Goal: Transaction & Acquisition: Purchase product/service

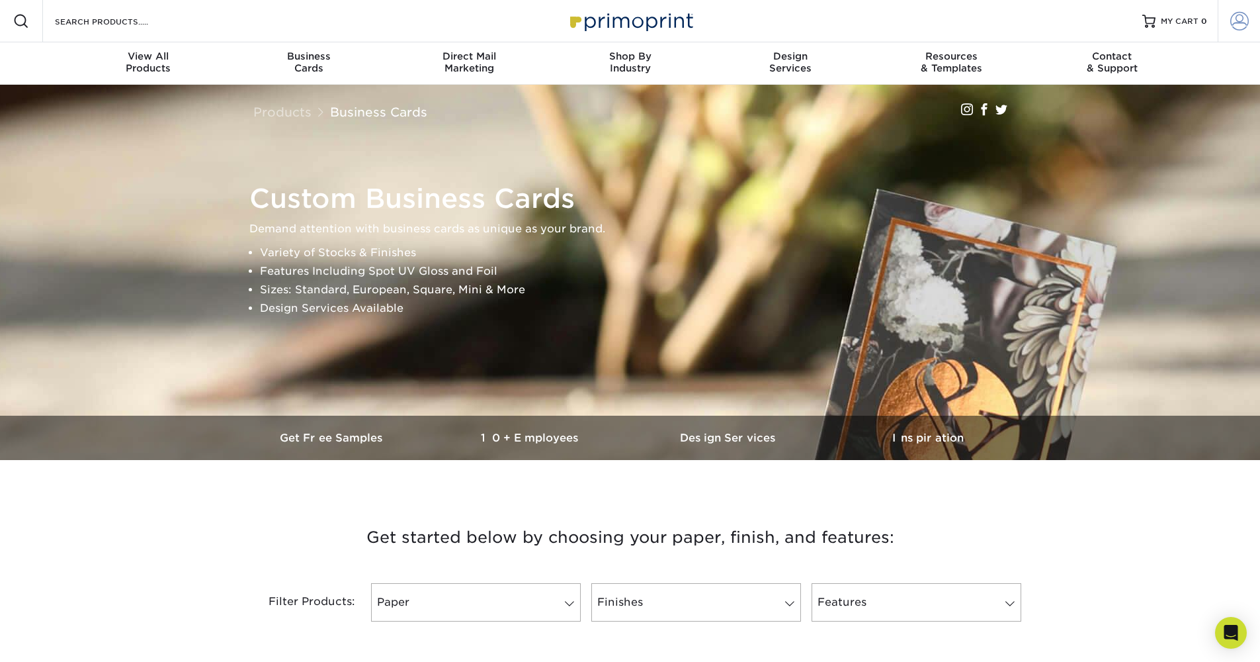
click at [1244, 21] on span at bounding box center [1240, 21] width 19 height 19
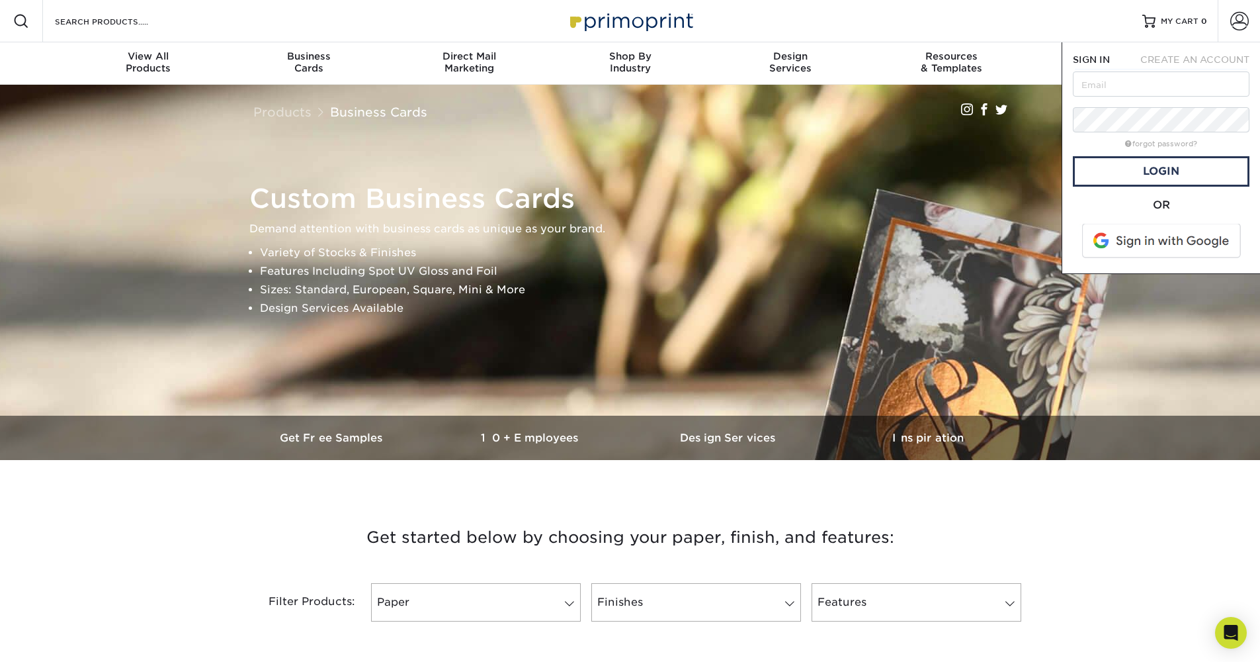
click at [1152, 238] on span at bounding box center [1162, 241] width 169 height 34
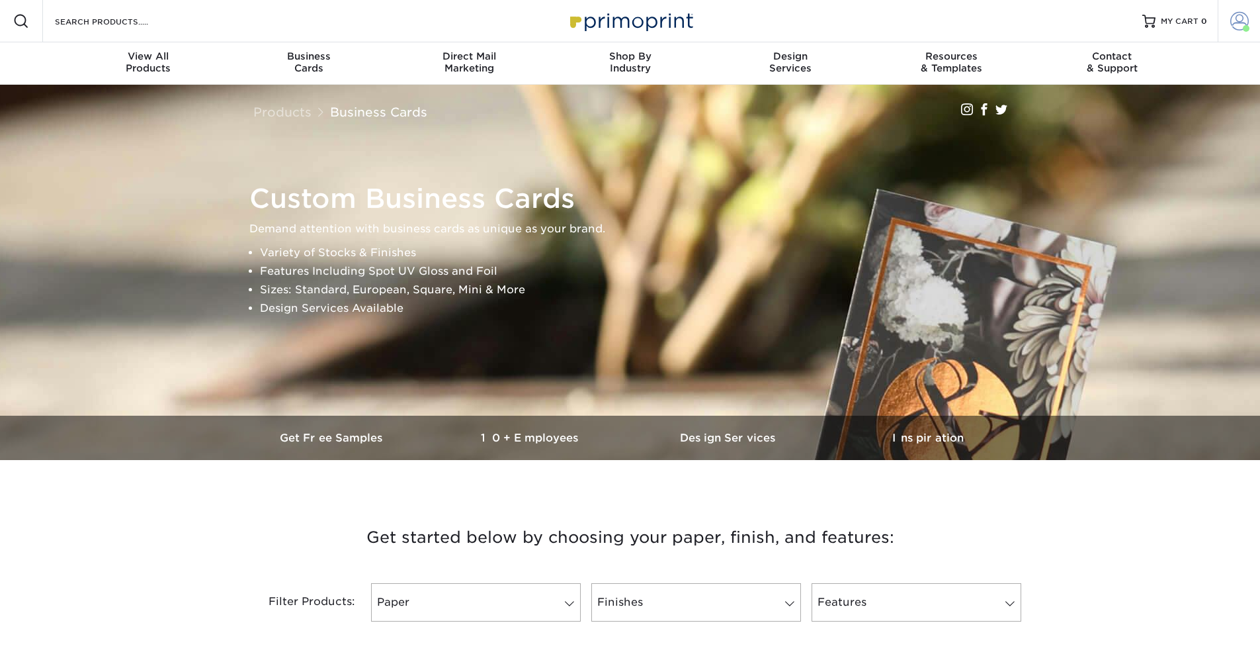
click at [1237, 27] on span at bounding box center [1240, 21] width 19 height 19
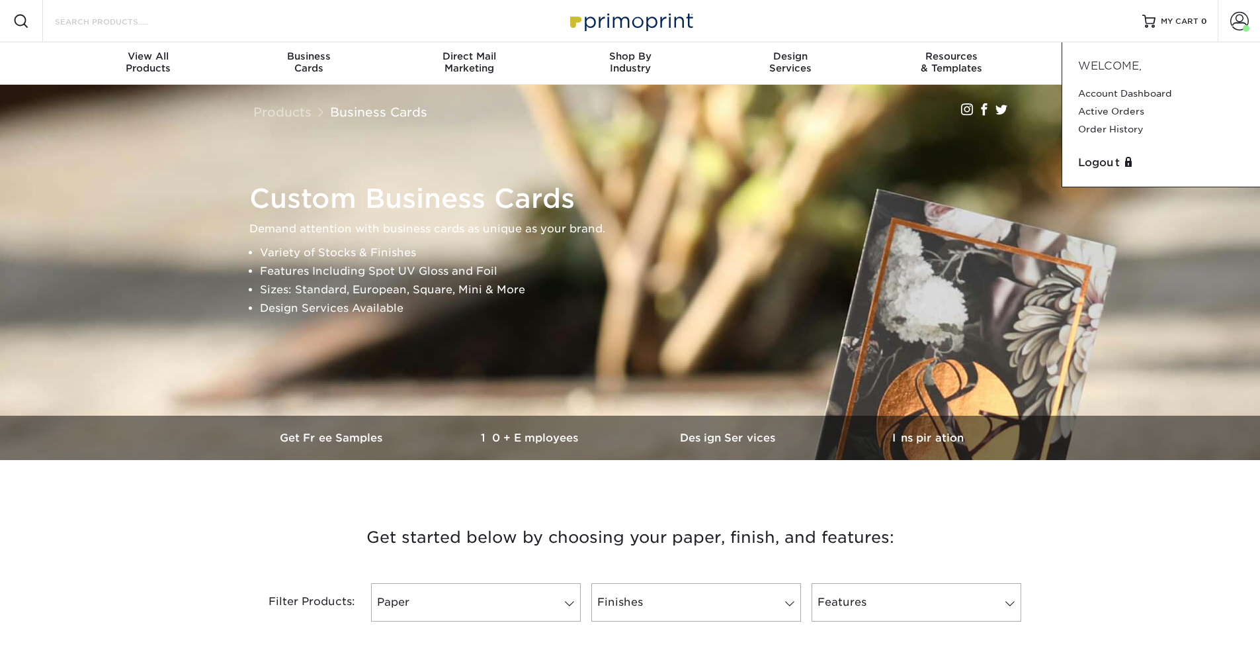
click at [101, 24] on input "Search Products" at bounding box center [118, 21] width 129 height 16
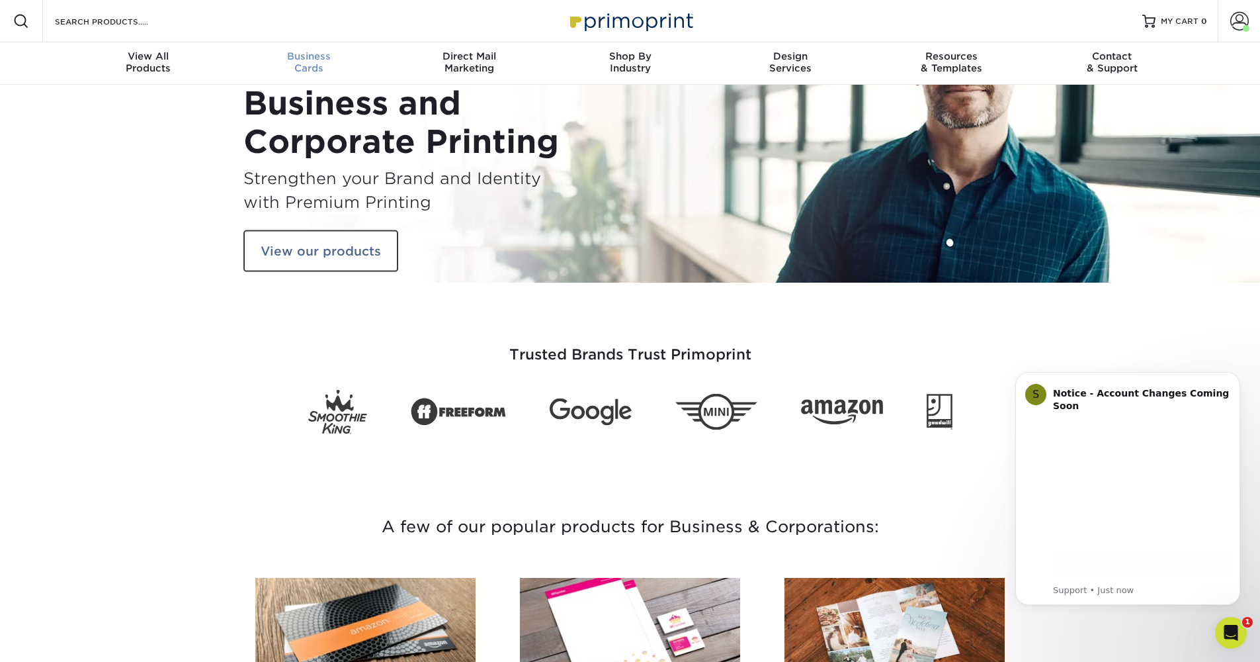
click at [310, 71] on div "Business Cards" at bounding box center [308, 62] width 161 height 24
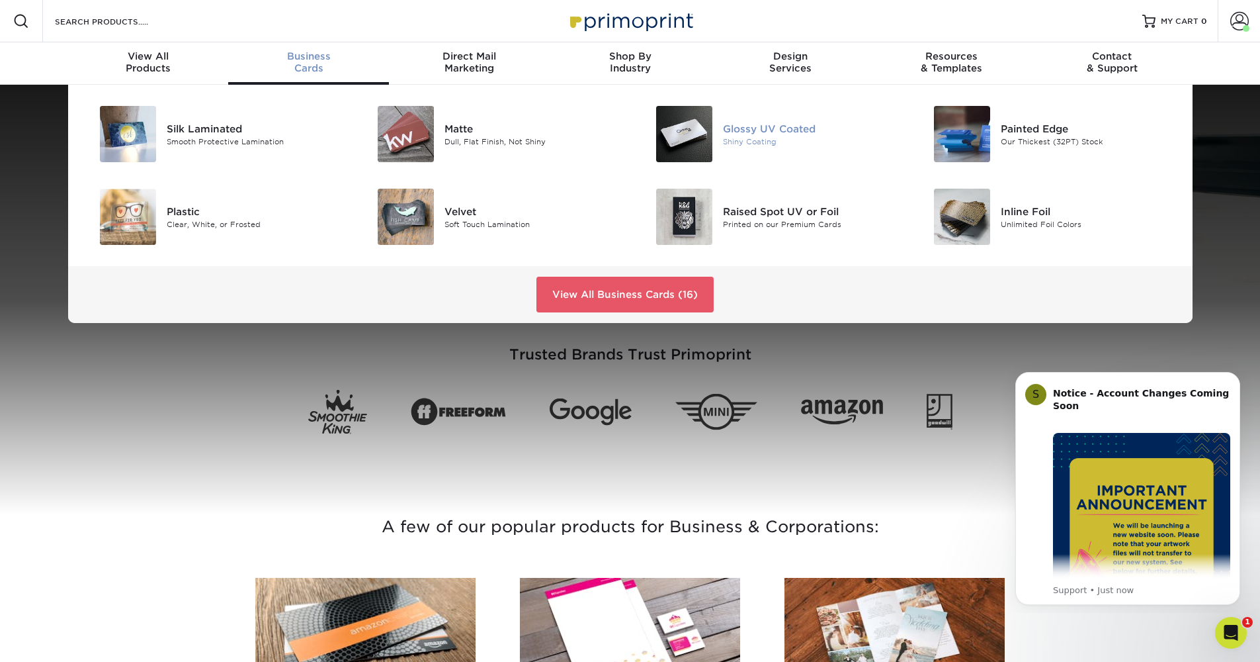
click at [701, 134] on img at bounding box center [684, 134] width 56 height 56
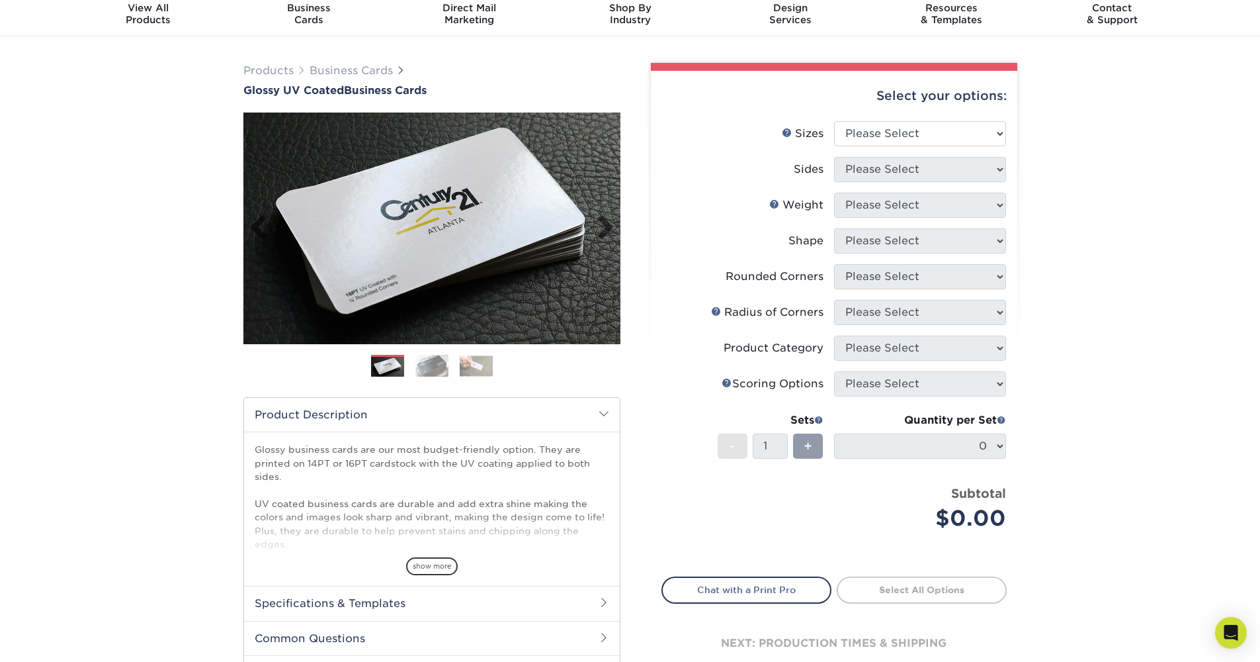
scroll to position [51, 0]
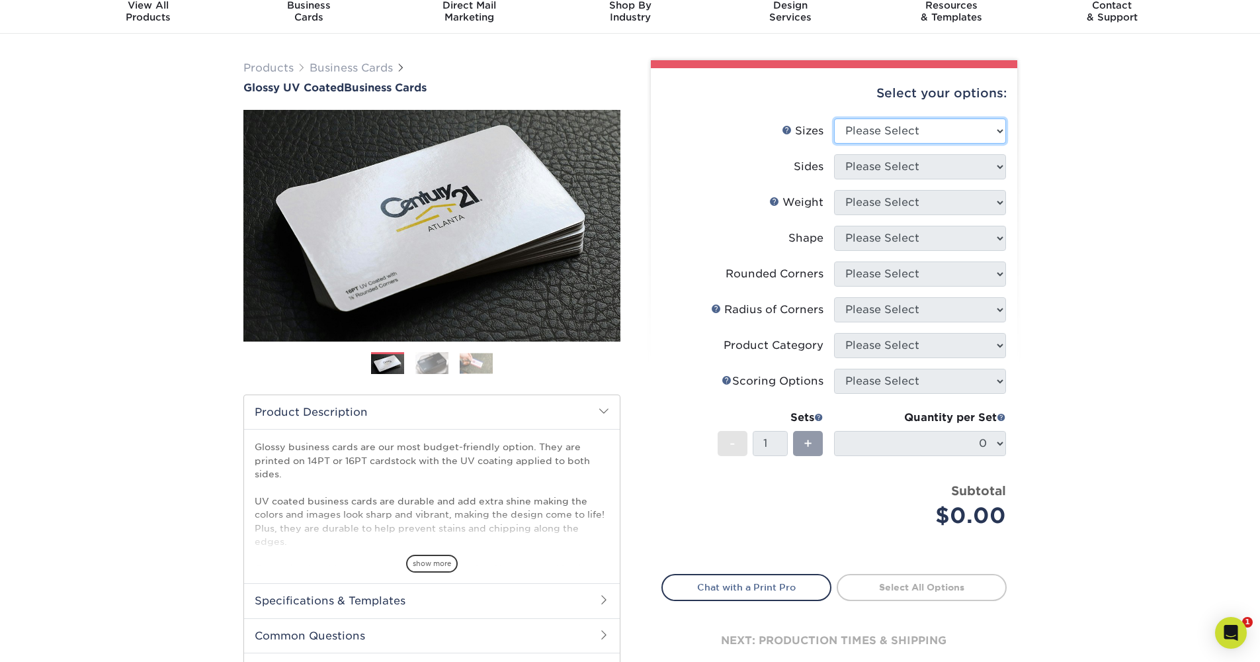
click at [939, 140] on select "Please Select 1.5" x 3.5" - Mini 1.75" x 3.5" - Mini 2" x 2" - Square 2" x 3" -…" at bounding box center [920, 130] width 172 height 25
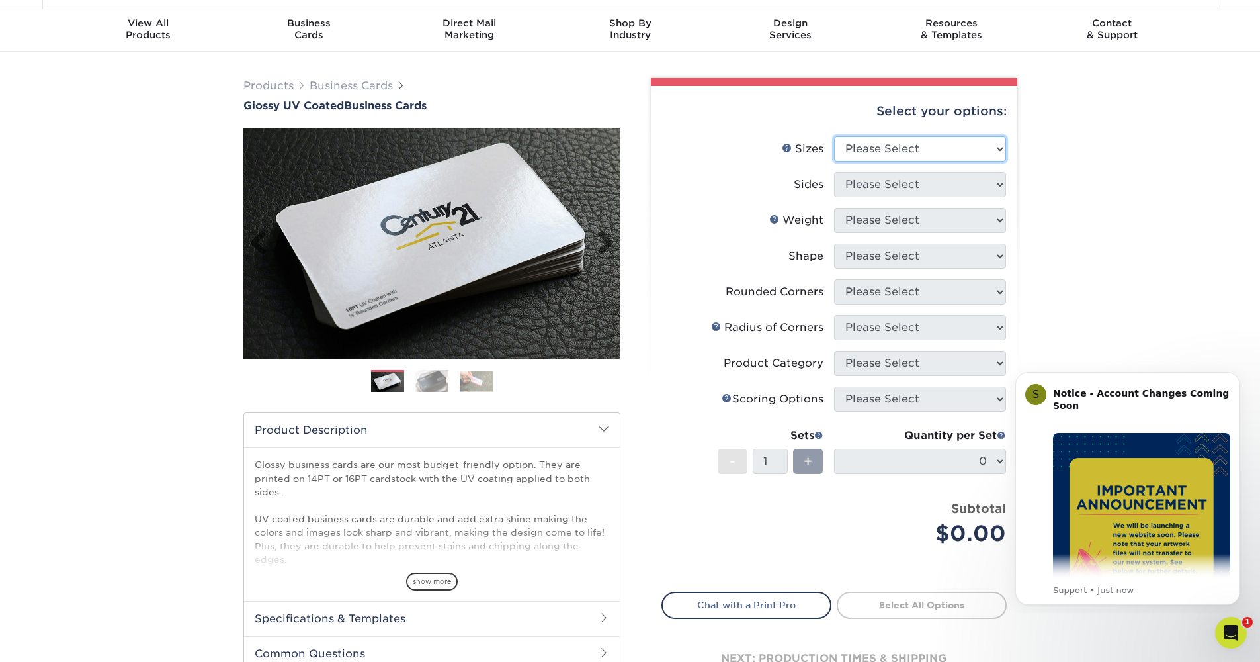
scroll to position [40, 0]
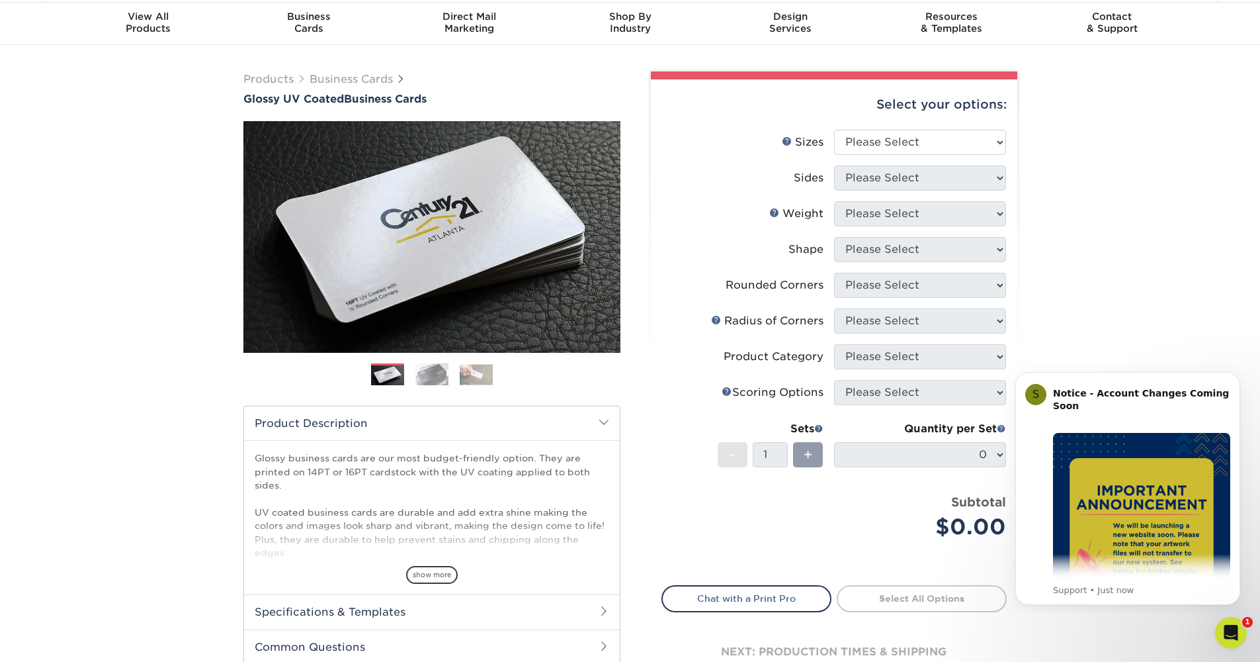
click at [429, 372] on img at bounding box center [431, 374] width 33 height 23
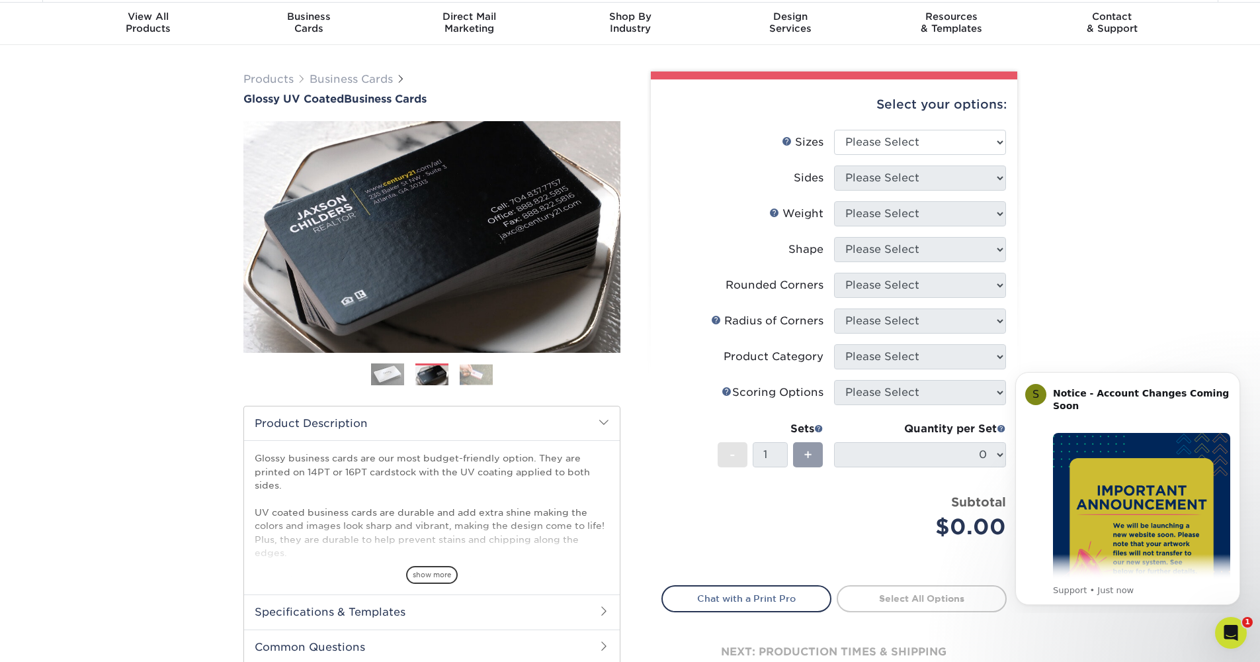
click at [460, 370] on img at bounding box center [476, 374] width 33 height 21
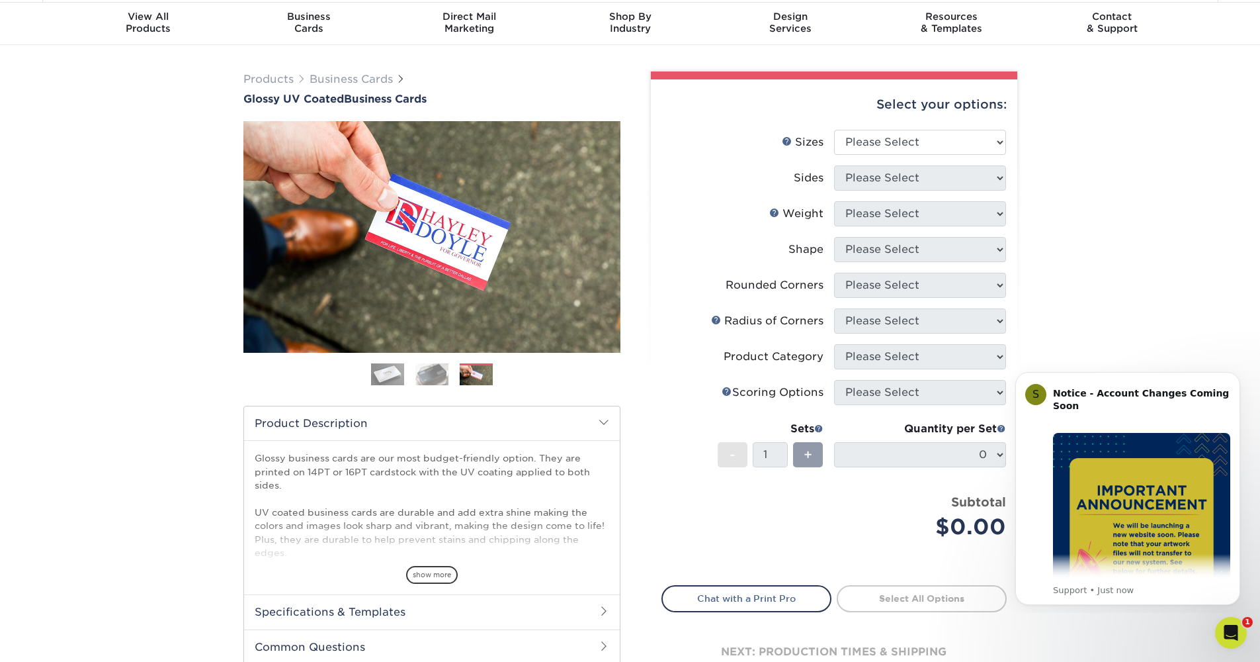
click at [402, 371] on img at bounding box center [387, 374] width 33 height 33
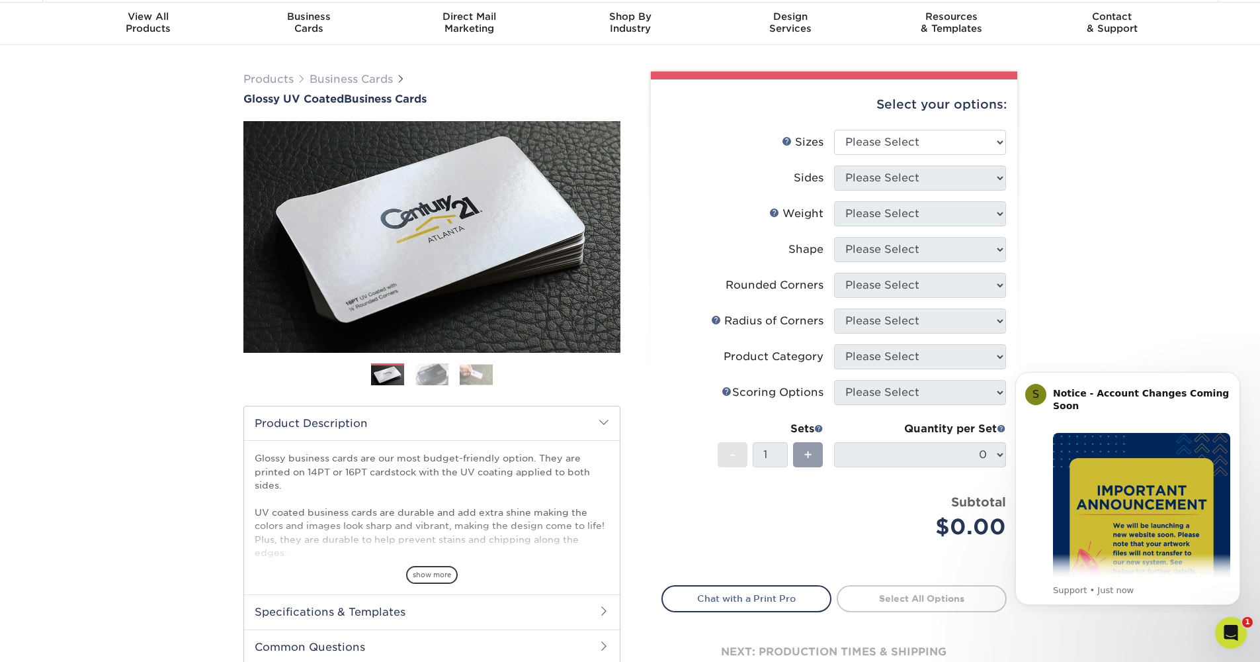
click at [425, 370] on img at bounding box center [431, 374] width 33 height 23
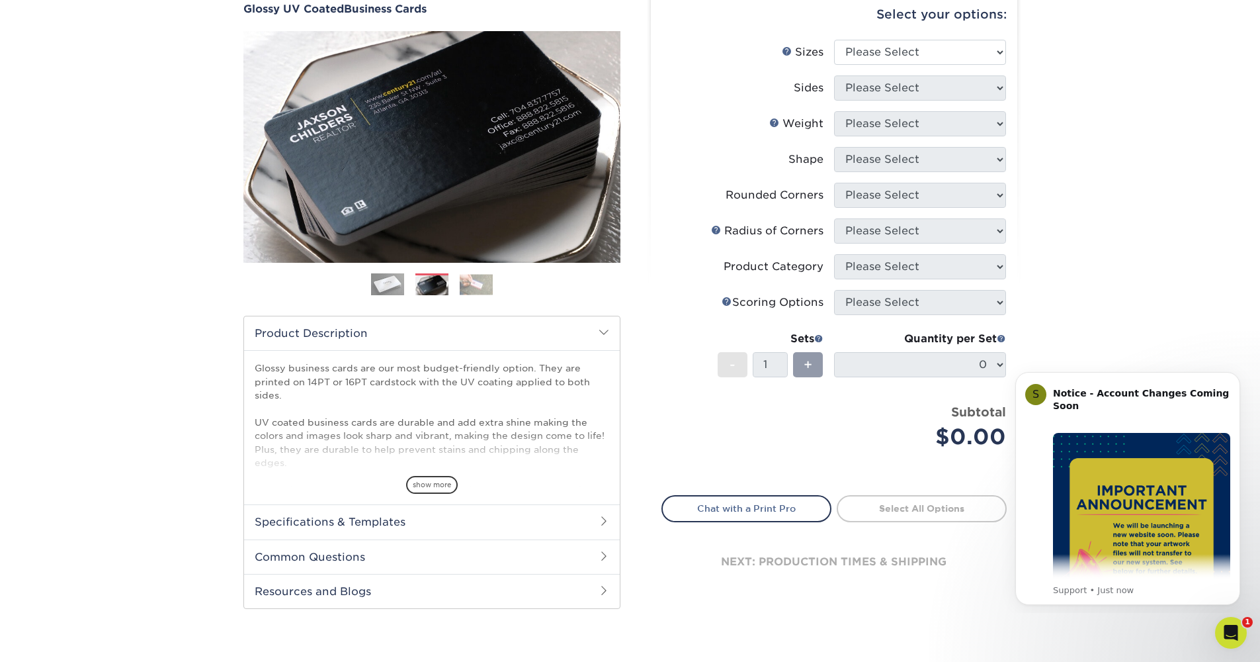
scroll to position [127, 0]
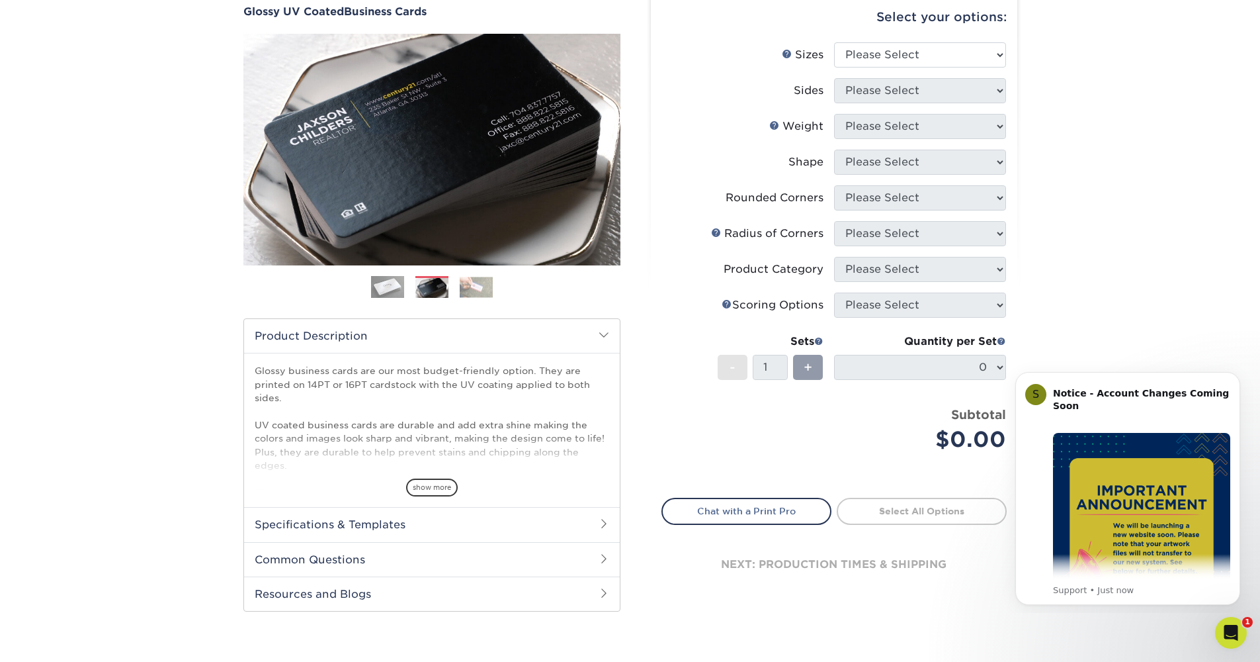
click at [997, 369] on html "S Notice - Account Changes Coming Soon ​ Past Order Files Will Not Transfer: Wh…" at bounding box center [1128, 486] width 265 height 253
click at [1233, 376] on icon "Dismiss notification" at bounding box center [1236, 375] width 7 height 7
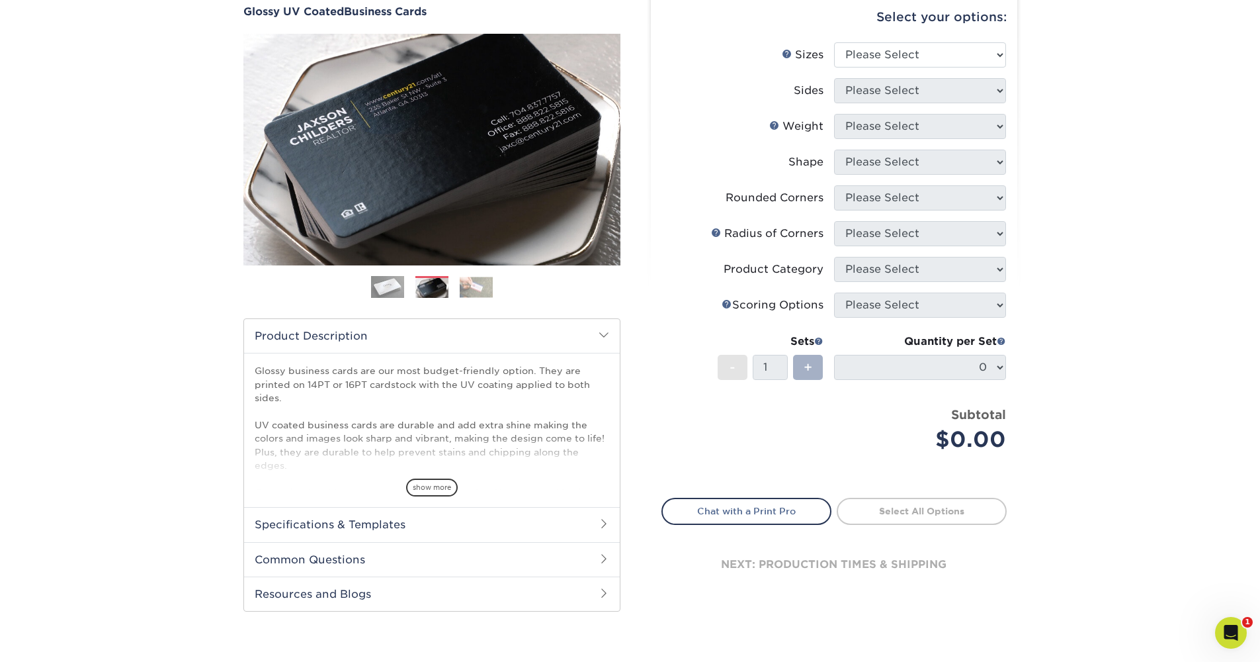
click at [804, 361] on div "+" at bounding box center [808, 367] width 30 height 25
click at [804, 360] on span "+" at bounding box center [808, 367] width 9 height 20
click at [804, 359] on span "+" at bounding box center [808, 367] width 9 height 20
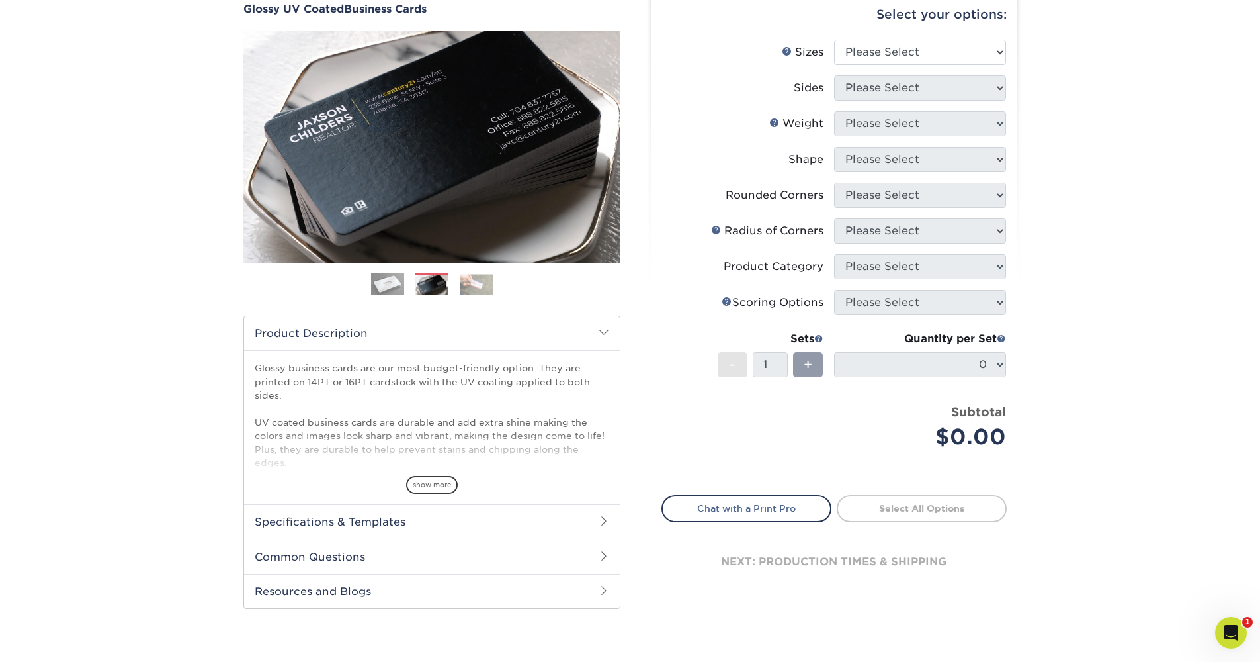
scroll to position [136, 0]
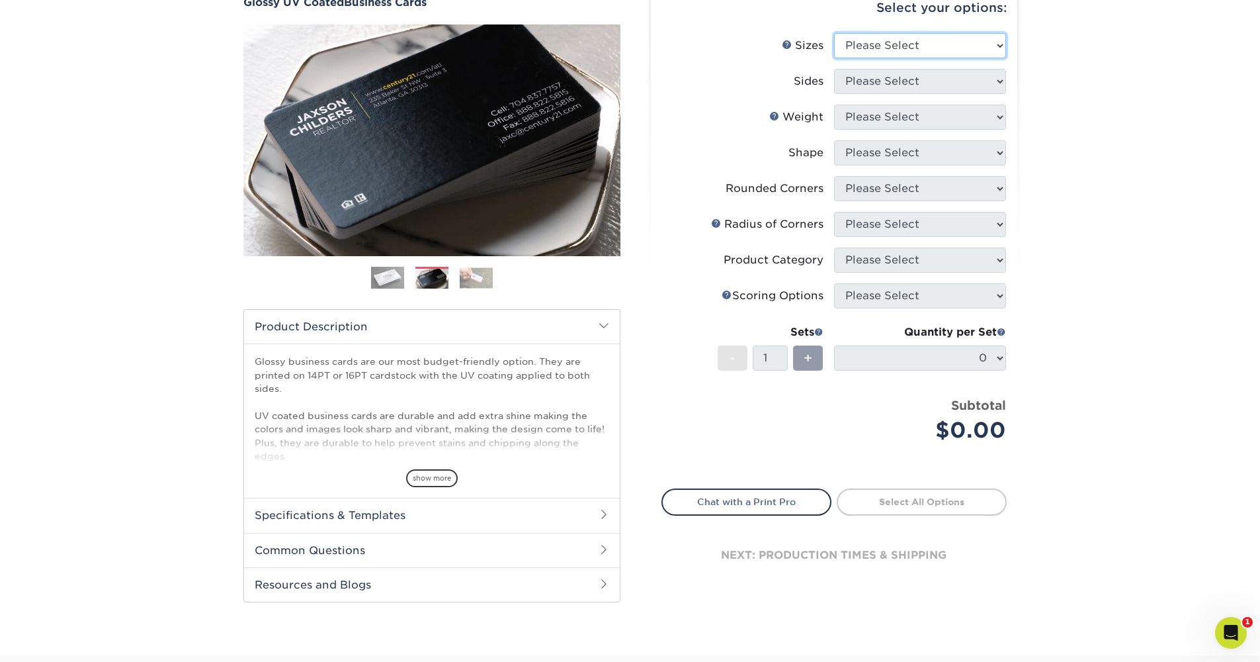
select select "2.00x3.50"
select select "13abbda7-1d64-4f25-8bb2-c179b224825d"
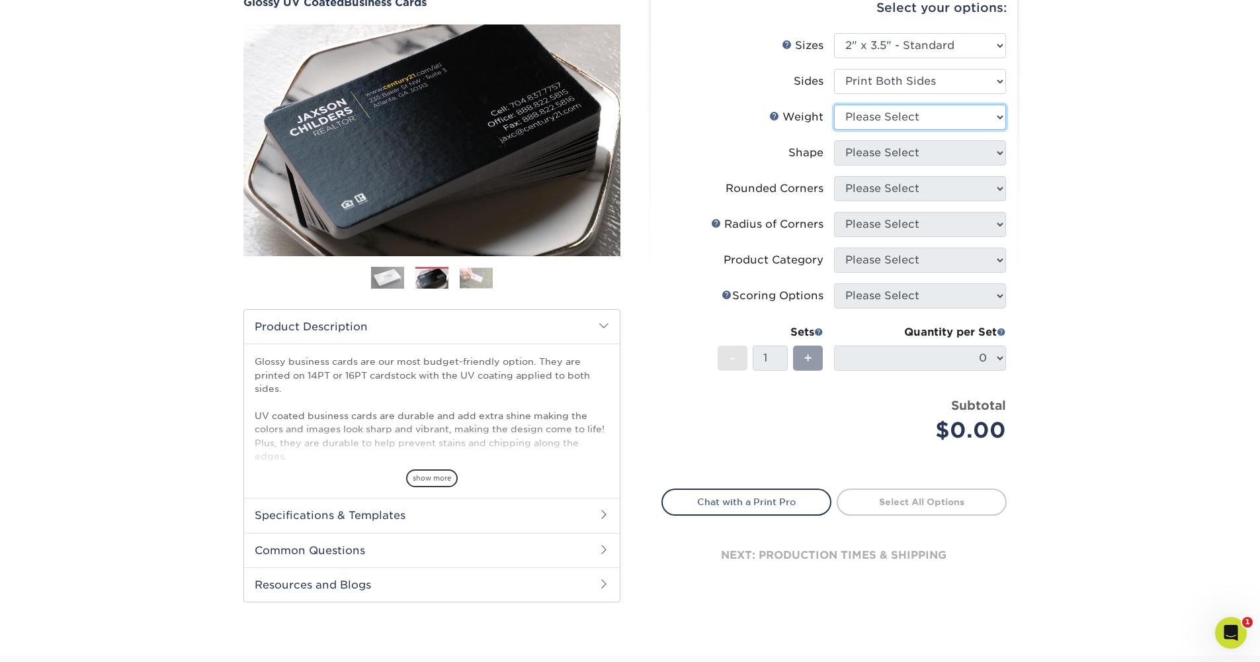
select select "14PT"
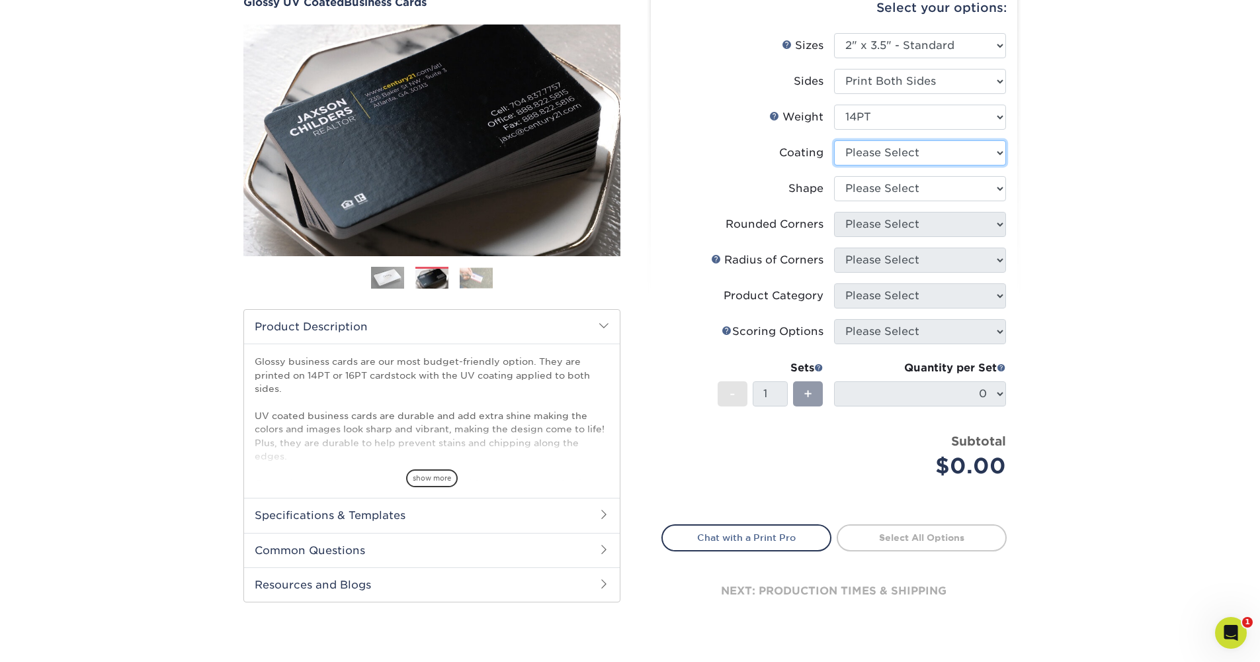
select select "1e8116af-acfc-44b1-83dc-8181aa338834"
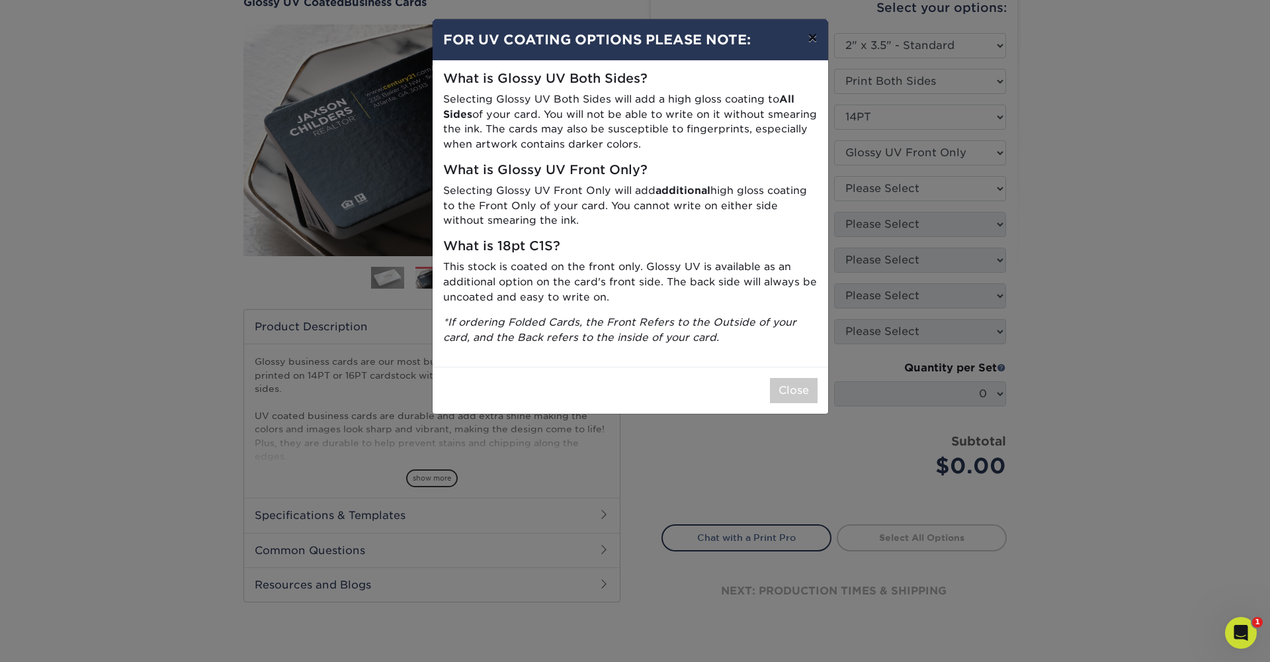
click at [816, 37] on button "×" at bounding box center [812, 37] width 30 height 37
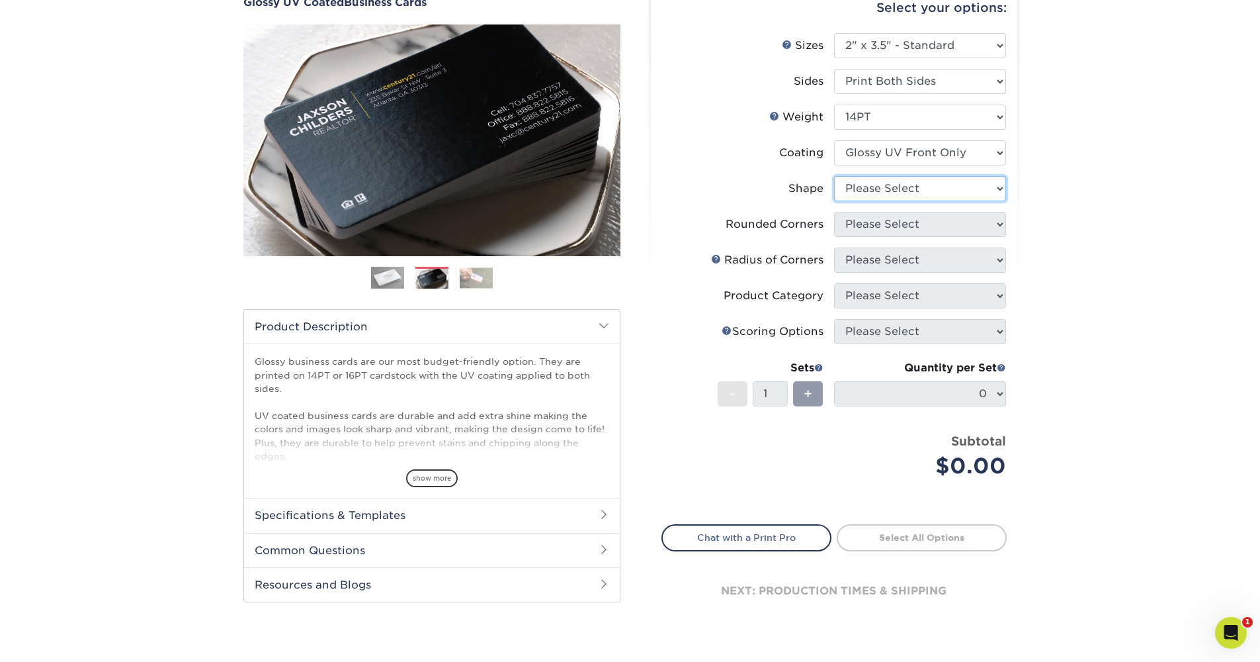
select select "standard"
select select "0"
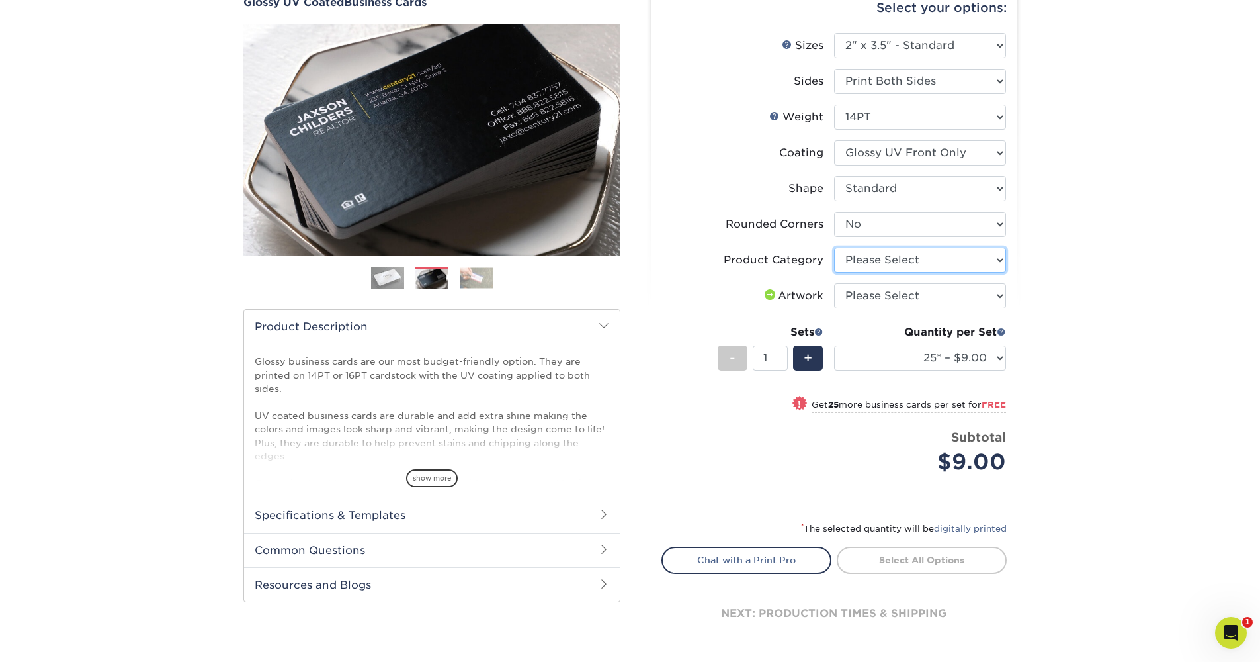
select select "3b5148f1-0588-4f88-a218-97bcfdce65c1"
select select "upload"
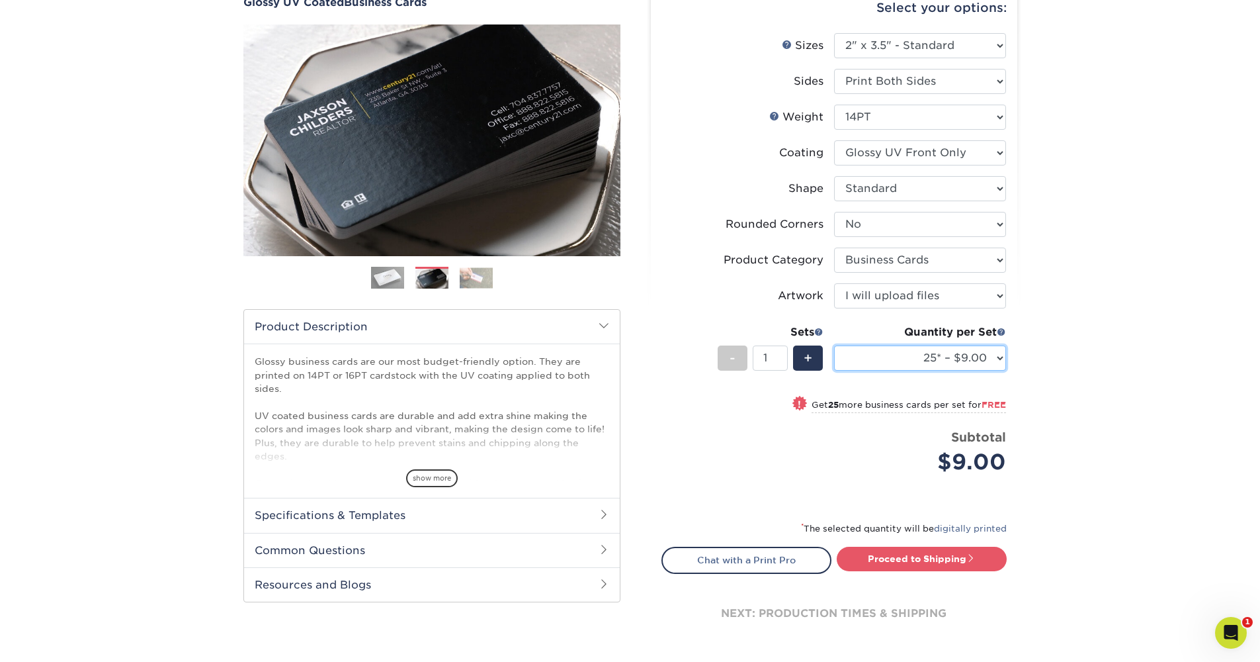
select select "100* – $9.00"
click at [924, 558] on link "Proceed to Shipping" at bounding box center [922, 558] width 170 height 24
type input "Set 1"
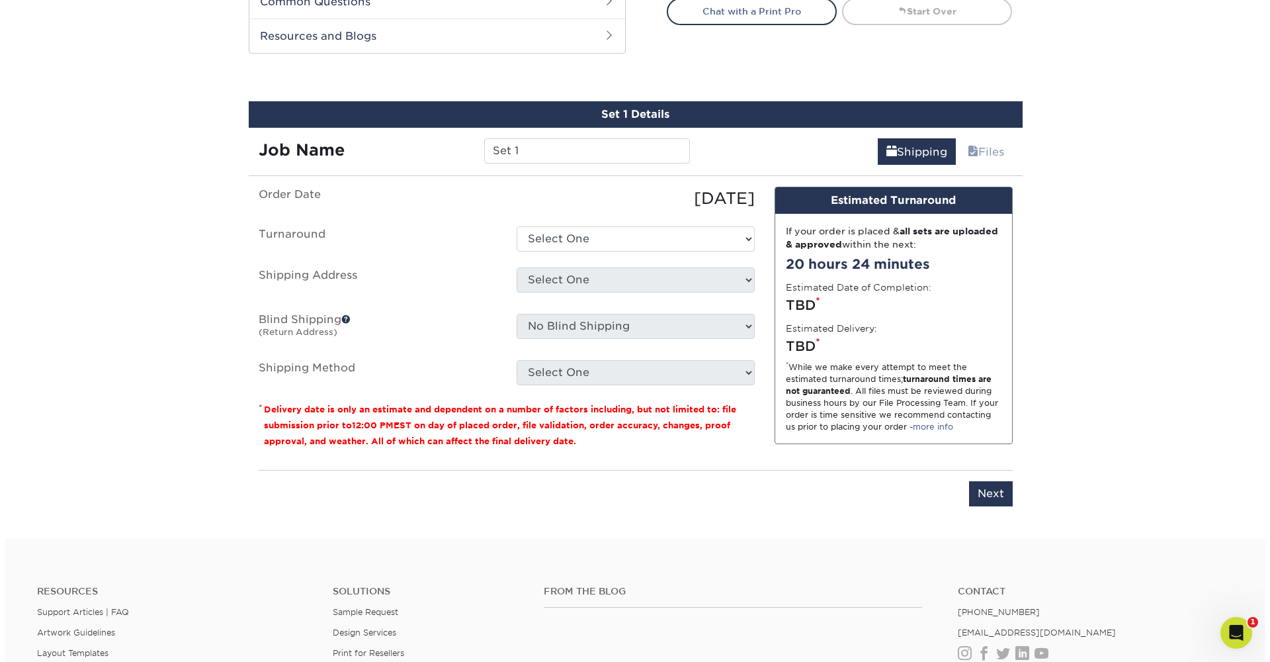
scroll to position [718, 0]
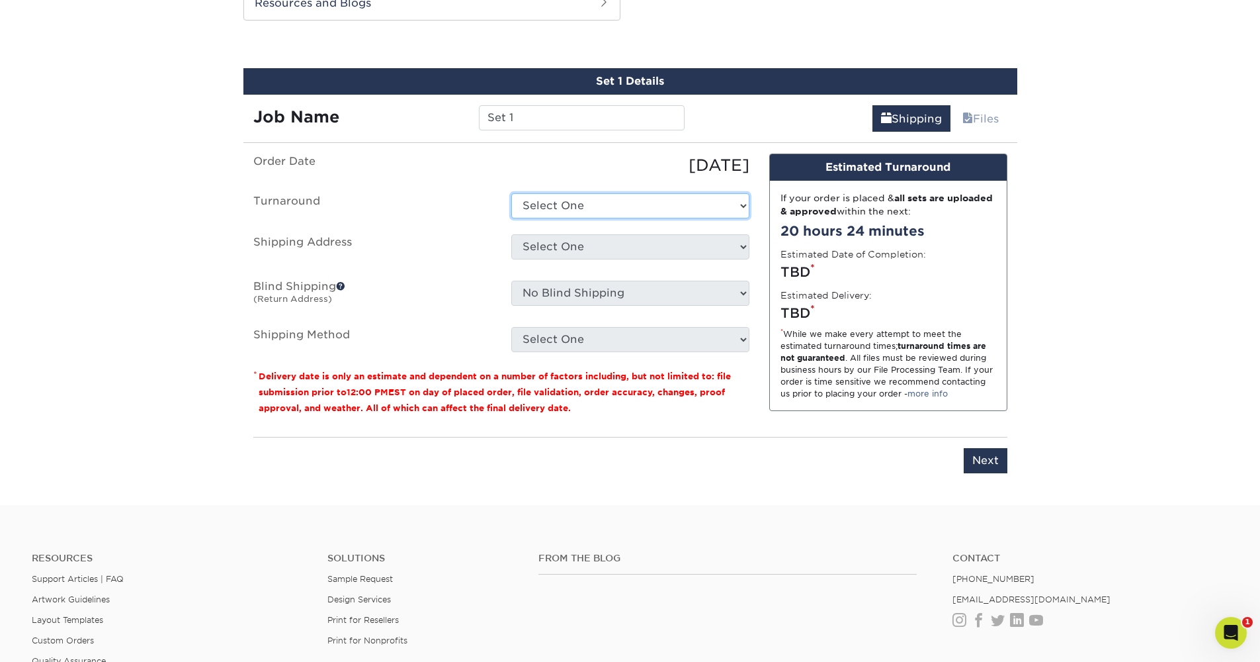
select select "76059b64-6b9e-4a9f-b5a8-21671fa8dee8"
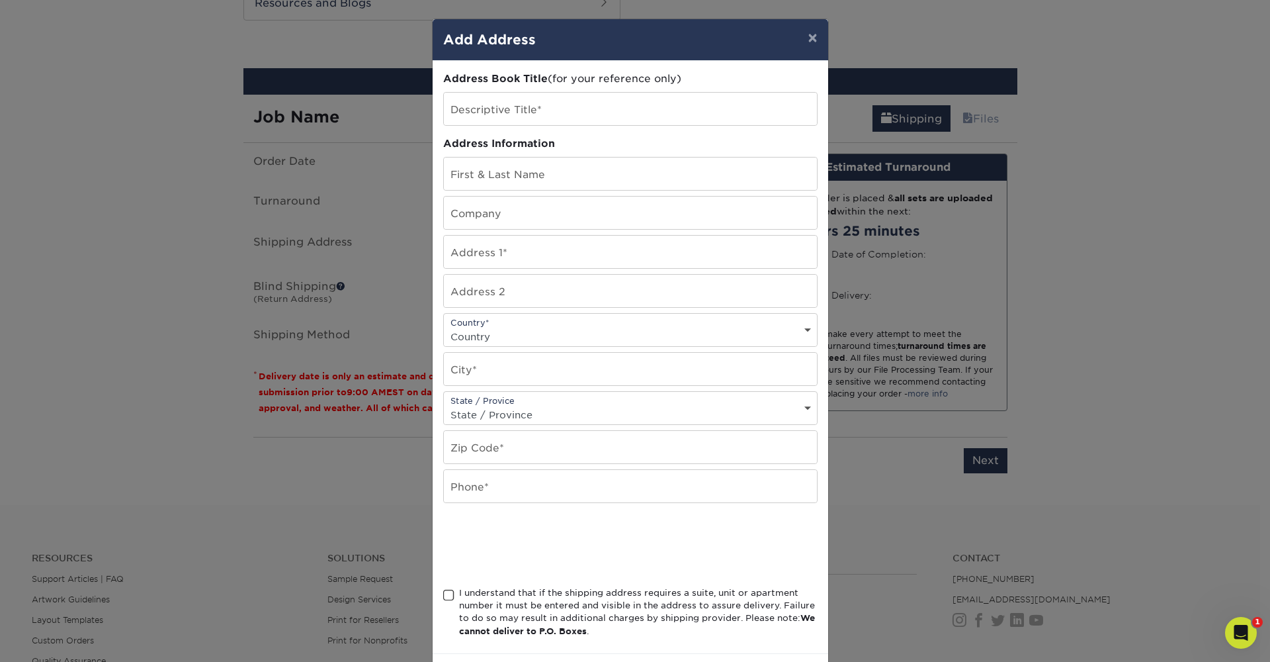
click at [810, 38] on button "×" at bounding box center [812, 37] width 30 height 37
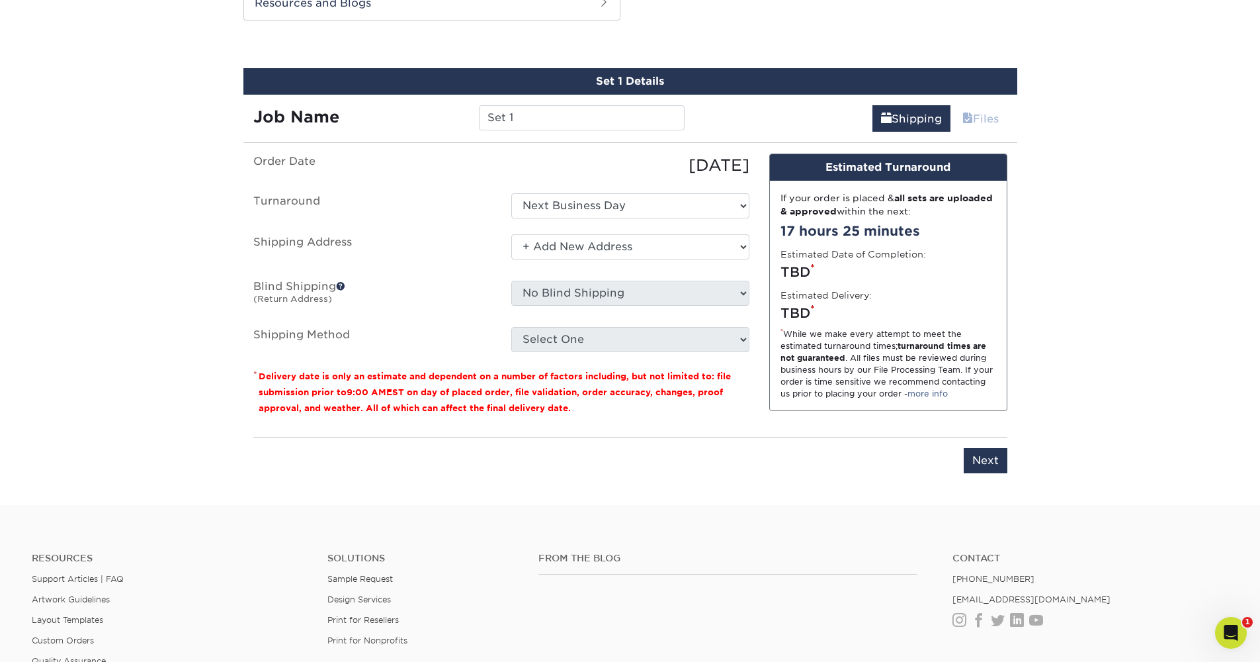
click at [978, 112] on link "Files" at bounding box center [981, 118] width 54 height 26
click at [974, 121] on link "Files" at bounding box center [981, 118] width 54 height 26
select select "newaddress"
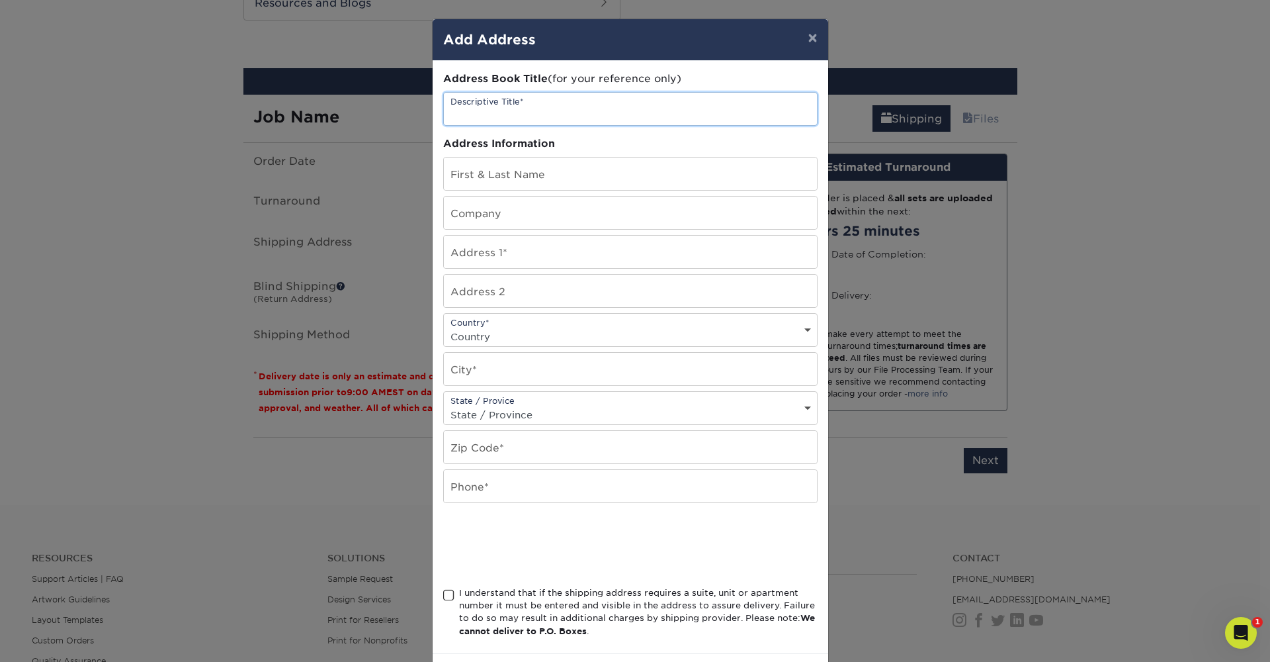
click at [601, 113] on input "text" at bounding box center [630, 109] width 373 height 32
type input "Home"
click at [594, 170] on input "text" at bounding box center [630, 173] width 373 height 32
type input "J"
type input "d"
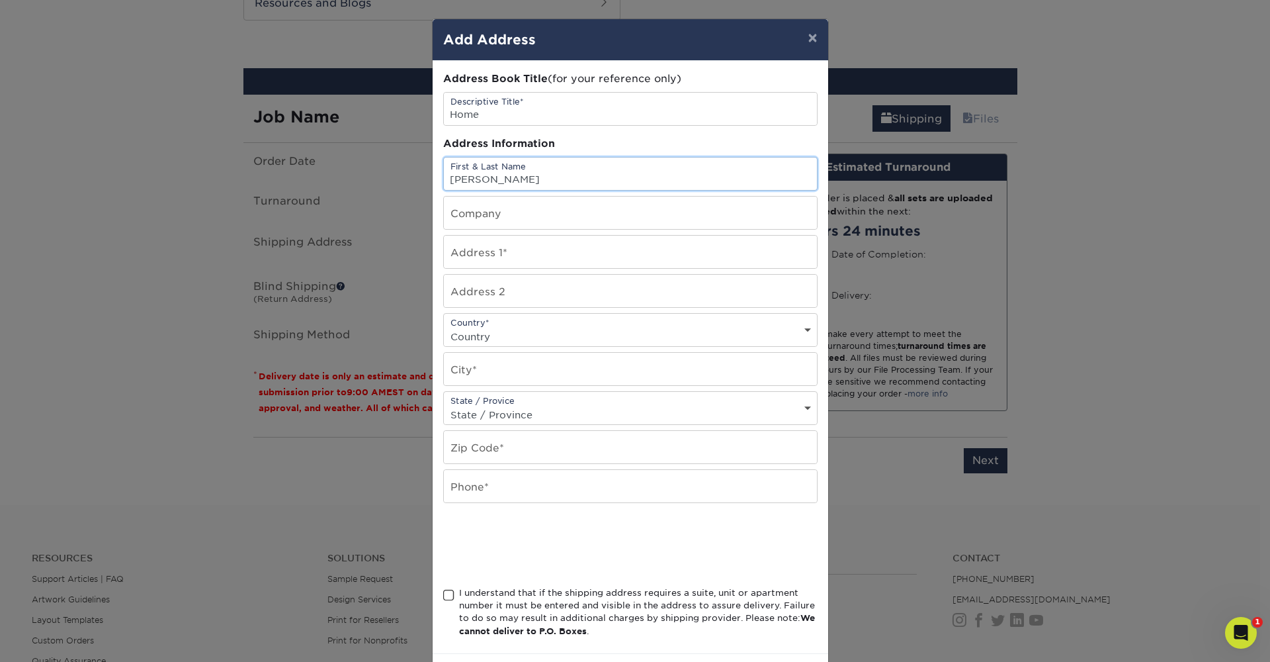
type input "Daniel Velasquez"
click at [650, 219] on input "text" at bounding box center [630, 212] width 373 height 32
type input "CP CONSTRUCTI0N LLC"
type input "309 summit st"
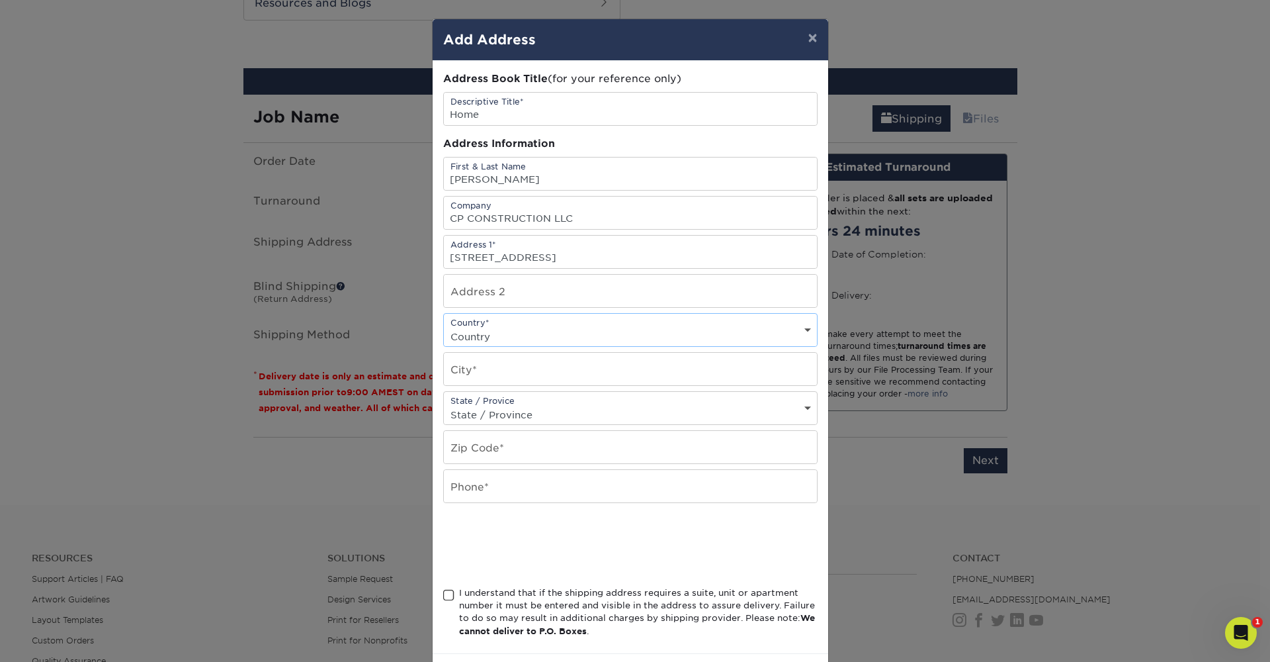
select select "US"
type input "Cartersville"
select select "GA"
type input "30120"
click at [793, 498] on input "470 5" at bounding box center [630, 486] width 373 height 32
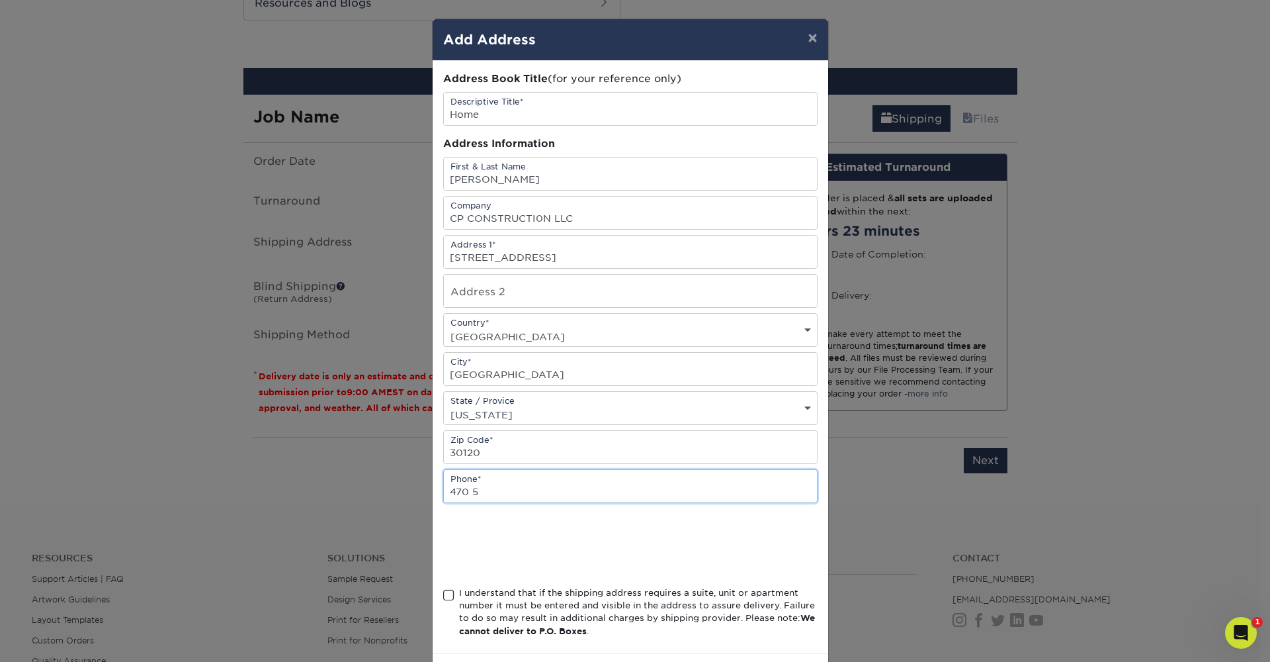
click at [801, 495] on input "470 5" at bounding box center [630, 486] width 373 height 32
click at [803, 494] on input "470 5" at bounding box center [630, 486] width 373 height 32
type input "470 529 8252"
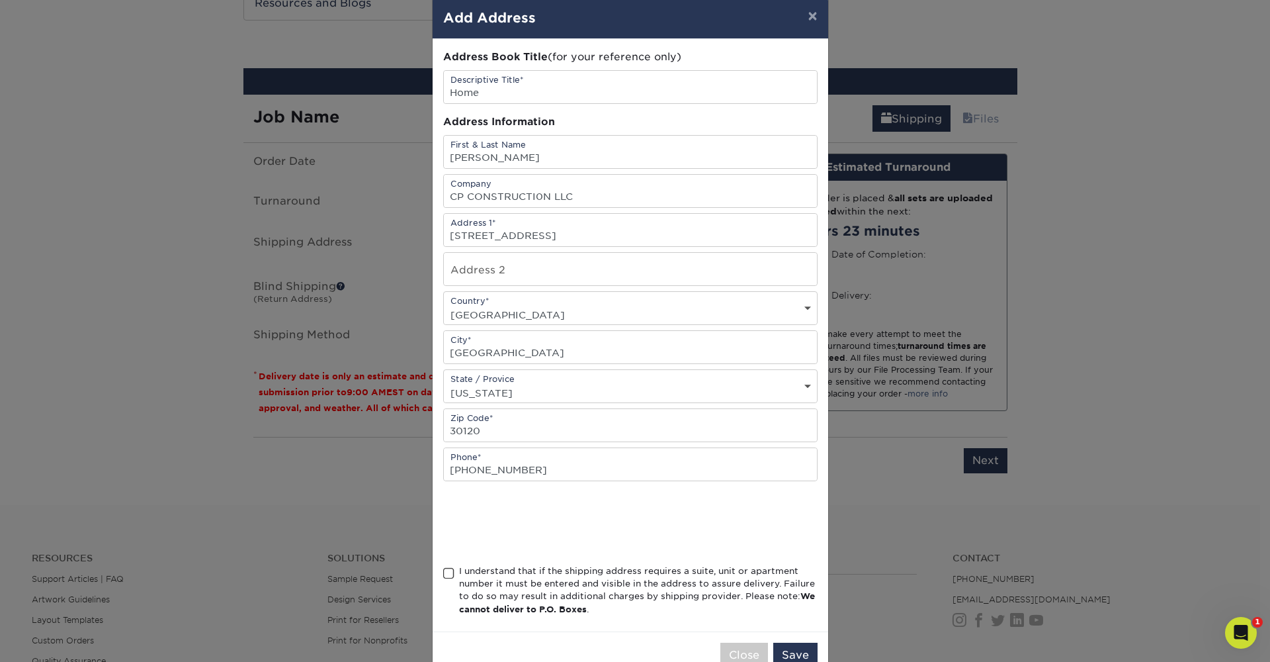
scroll to position [61, 0]
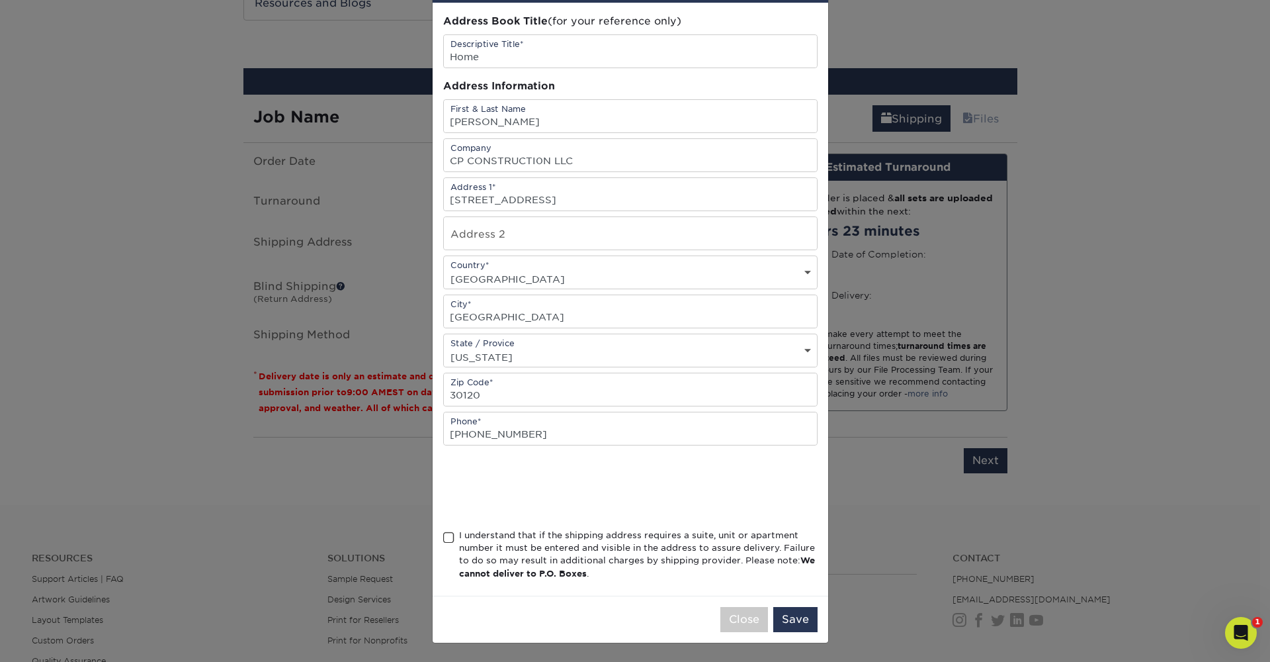
click at [443, 535] on span at bounding box center [448, 537] width 11 height 13
click at [0, 0] on input "I understand that if the shipping address requires a suite, unit or apartment n…" at bounding box center [0, 0] width 0 height 0
click at [791, 617] on button "Save" at bounding box center [795, 619] width 44 height 25
click at [716, 625] on button "Checking shipping provider.." at bounding box center [729, 619] width 178 height 25
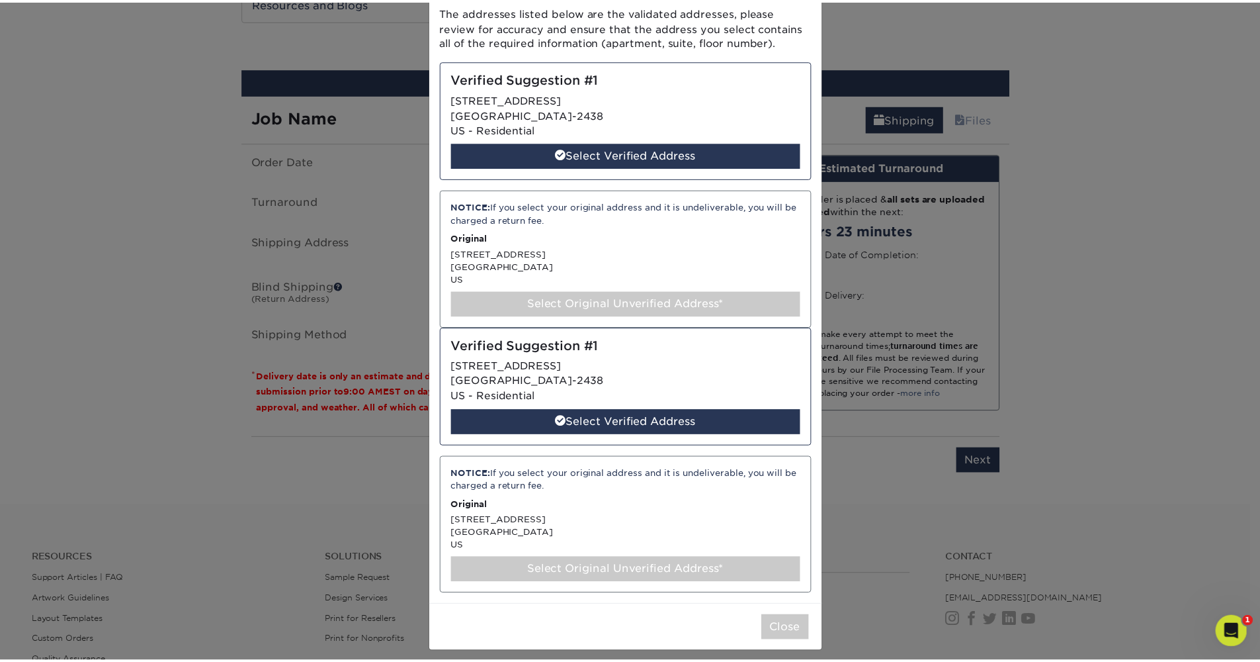
scroll to position [0, 0]
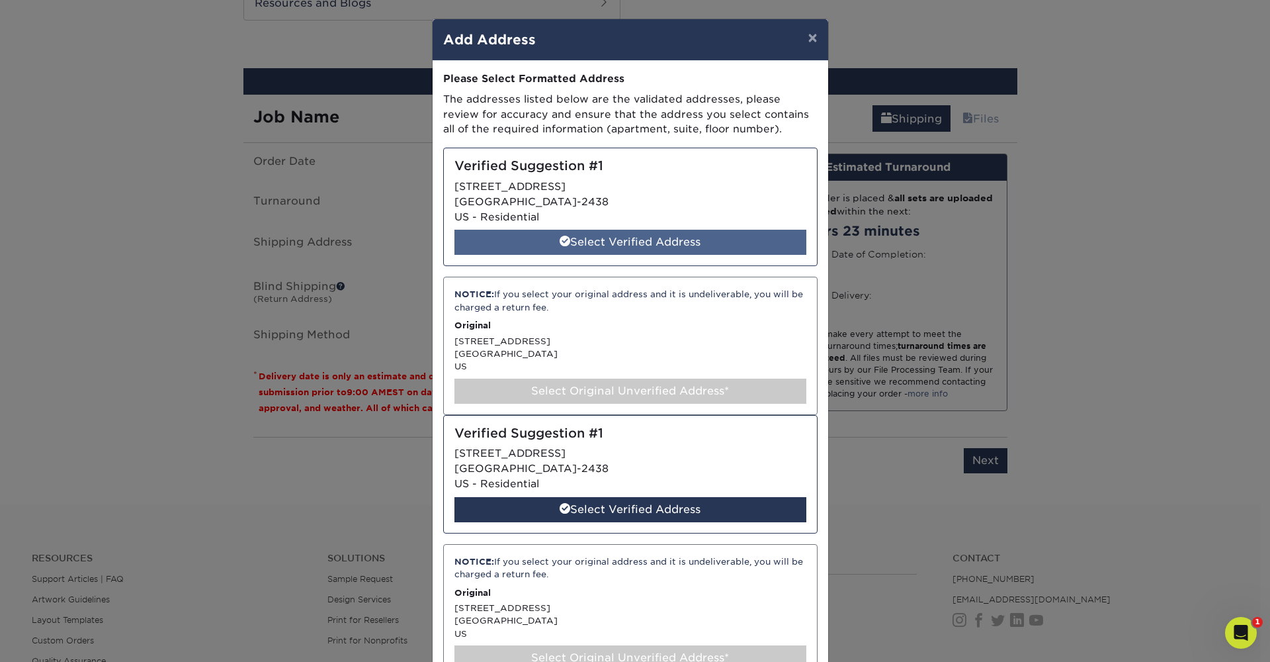
click at [608, 237] on div "Select Verified Address" at bounding box center [631, 242] width 352 height 25
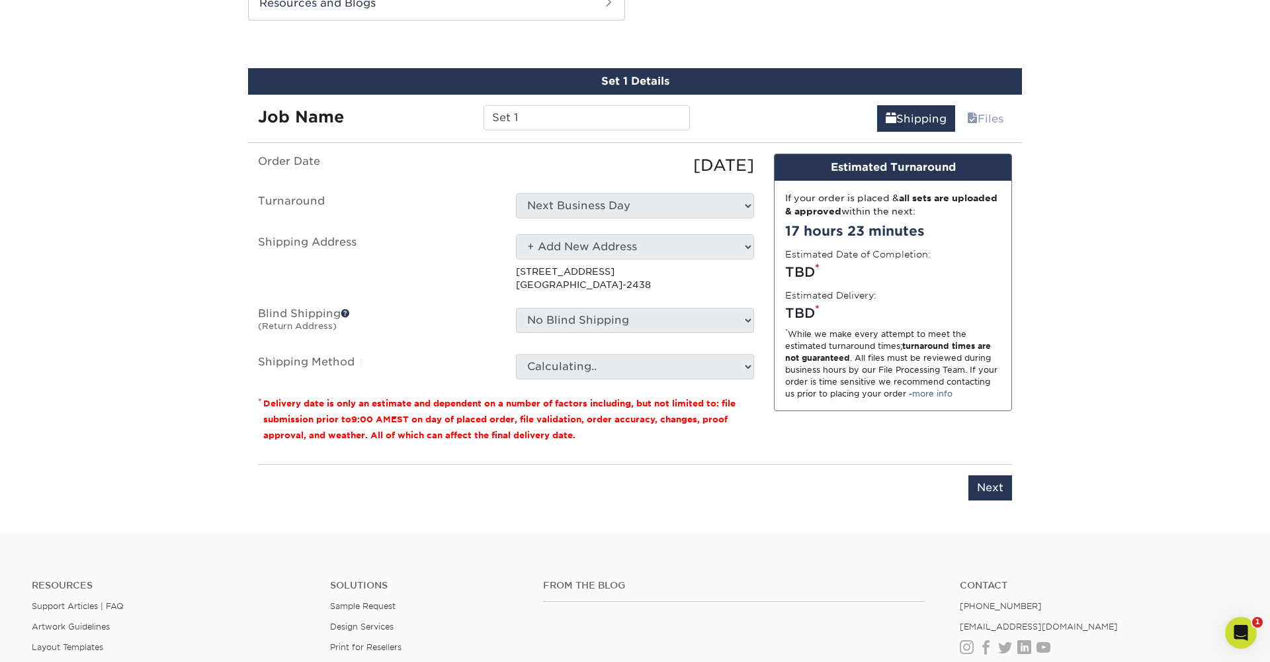
select select "285959"
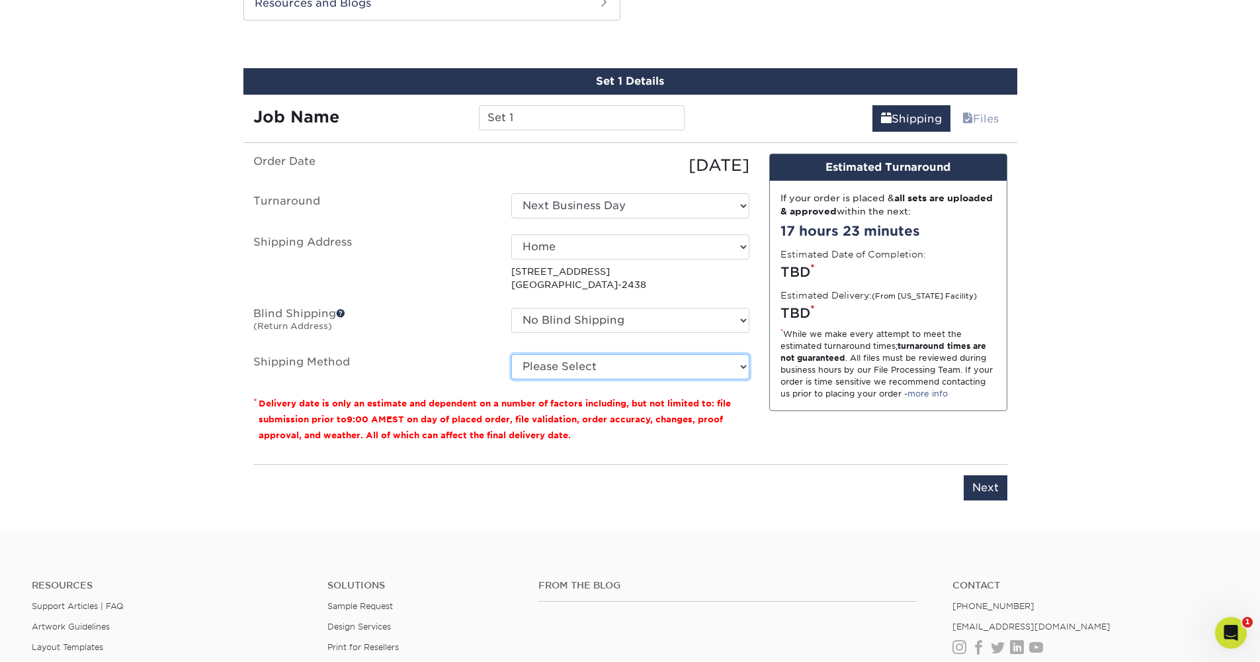
select select "03"
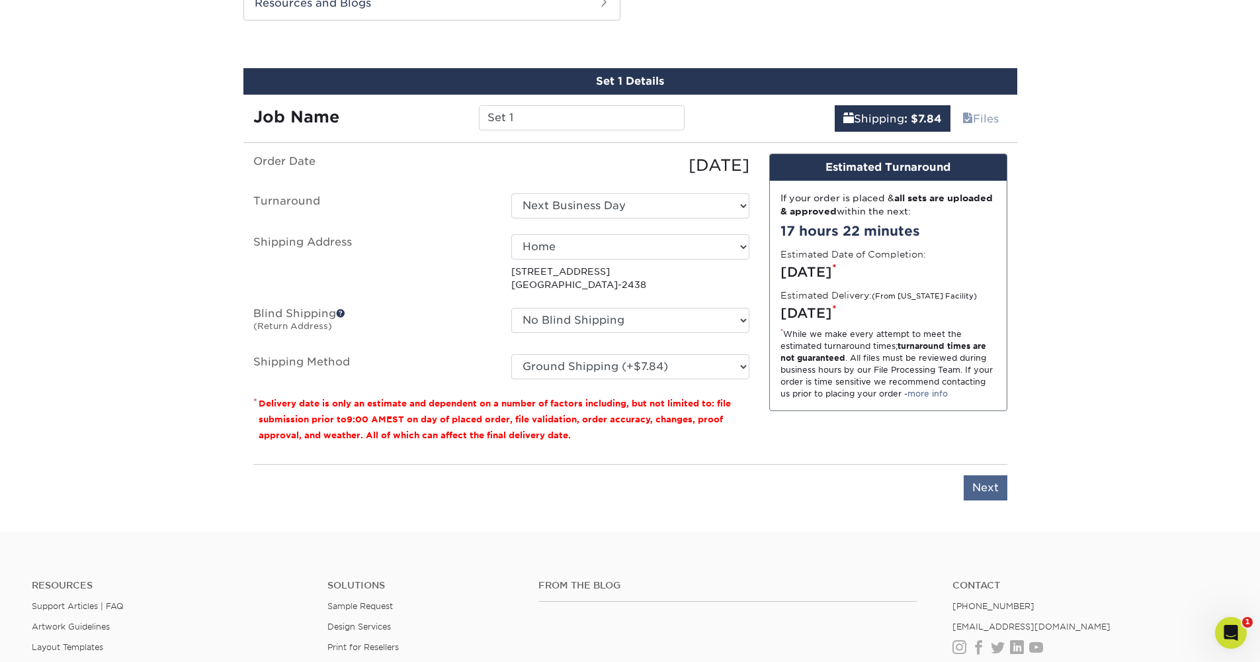
click at [983, 489] on input "Next" at bounding box center [986, 487] width 44 height 25
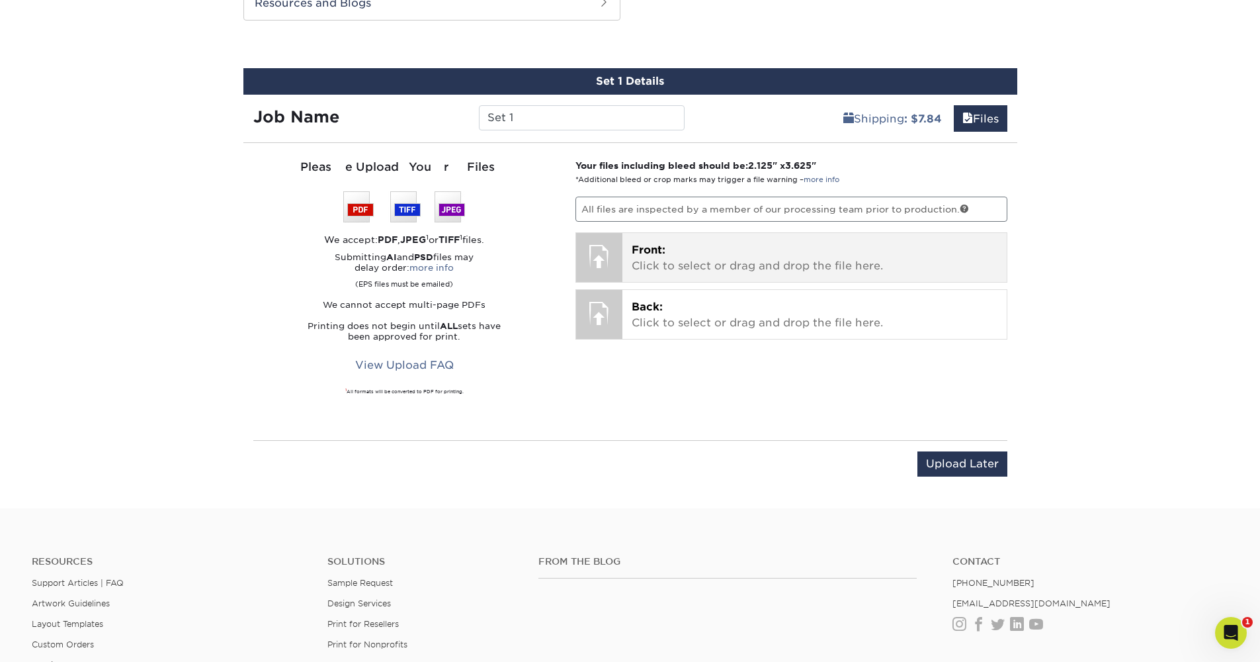
click at [752, 271] on p "Front: Click to select or drag and drop the file here." at bounding box center [815, 258] width 366 height 32
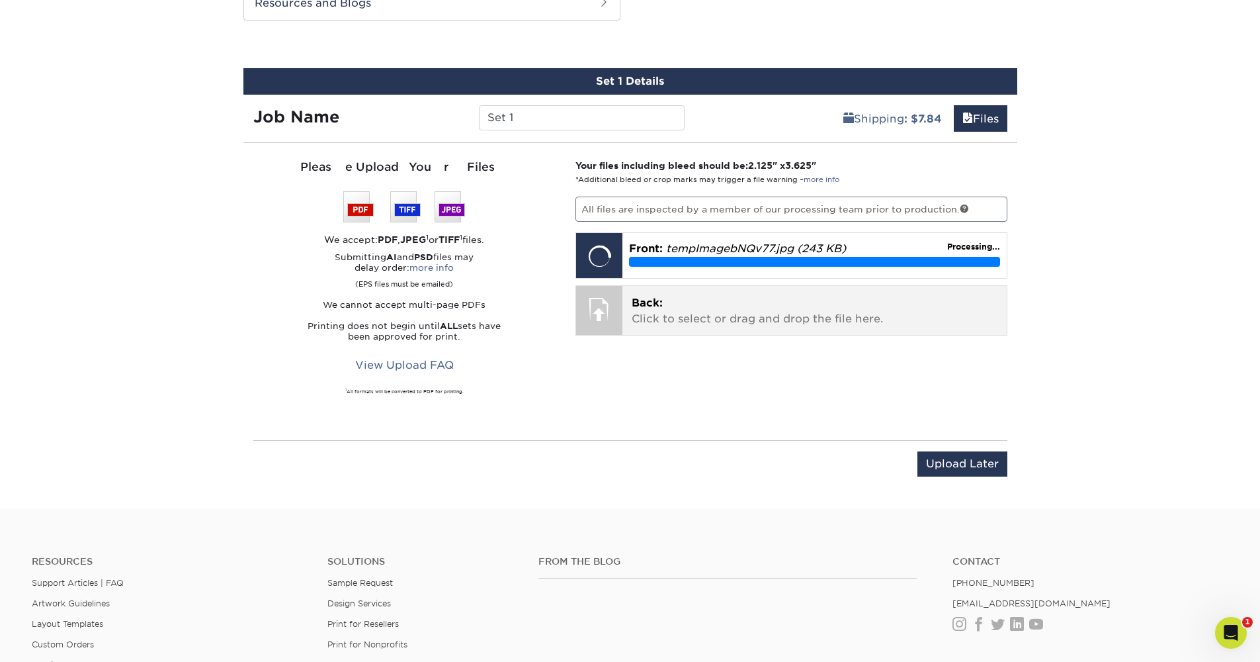
click at [807, 321] on p "Back: Click to select or drag and drop the file here." at bounding box center [815, 311] width 366 height 32
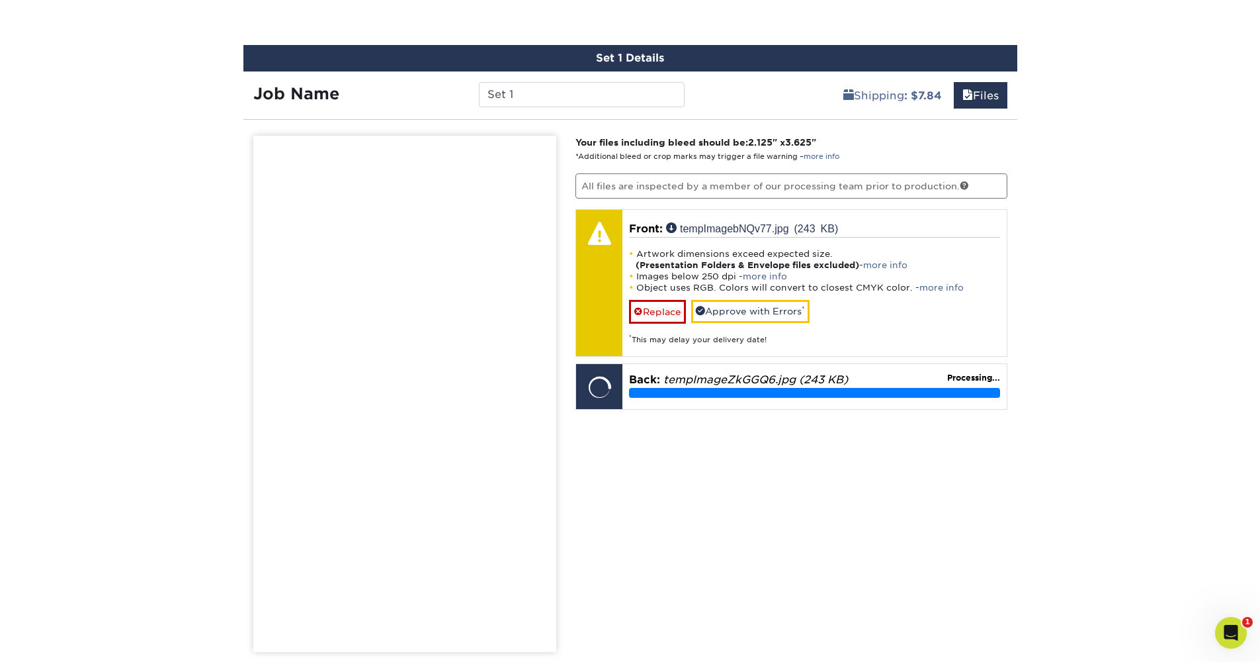
scroll to position [857, 0]
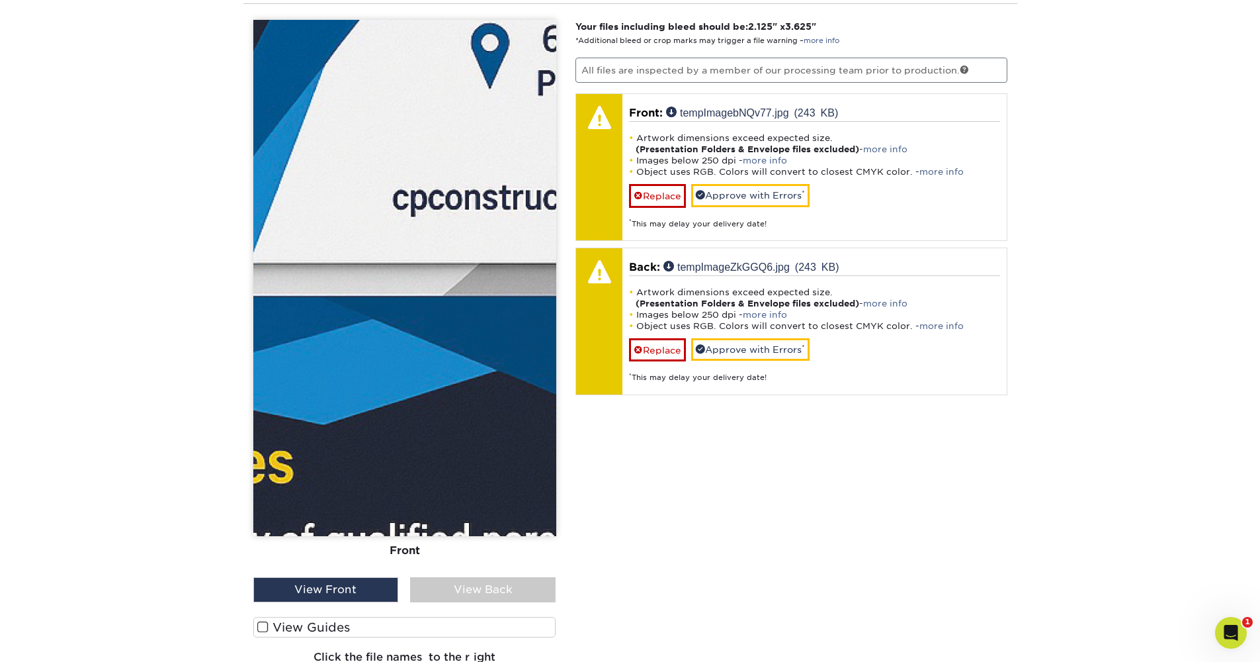
click at [365, 594] on div "View Front" at bounding box center [326, 589] width 146 height 25
click at [346, 591] on div "View Front" at bounding box center [326, 589] width 146 height 25
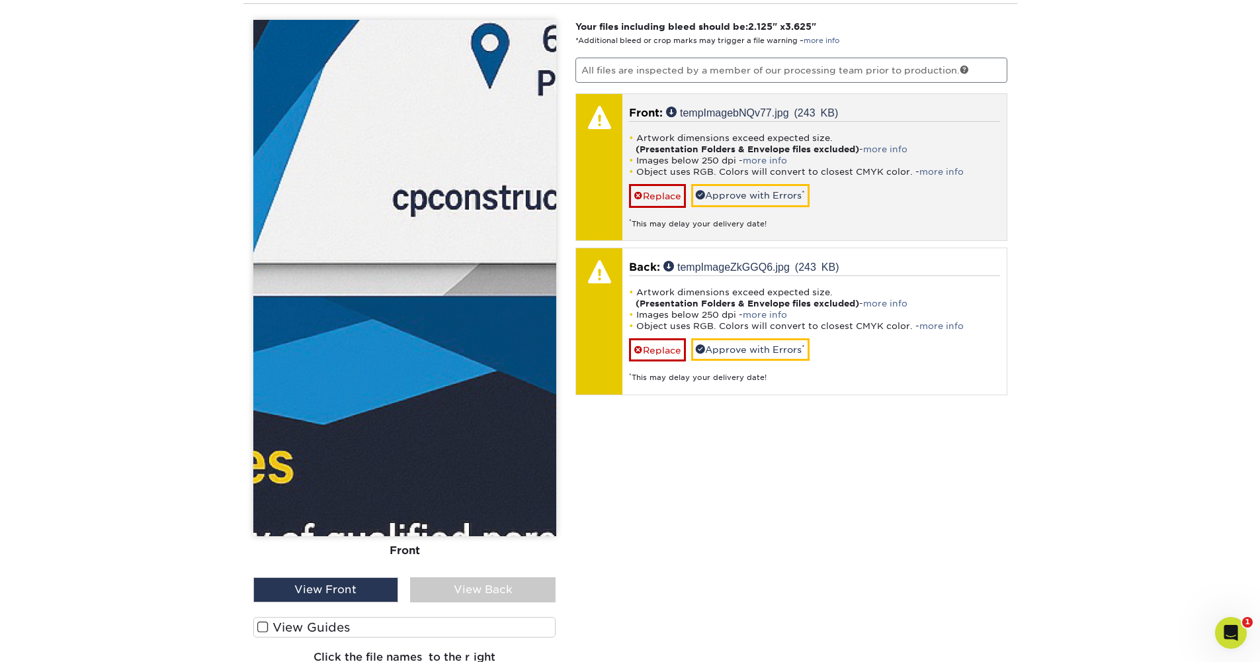
click at [743, 164] on li "Images below 250 dpi - more info" at bounding box center [814, 160] width 371 height 11
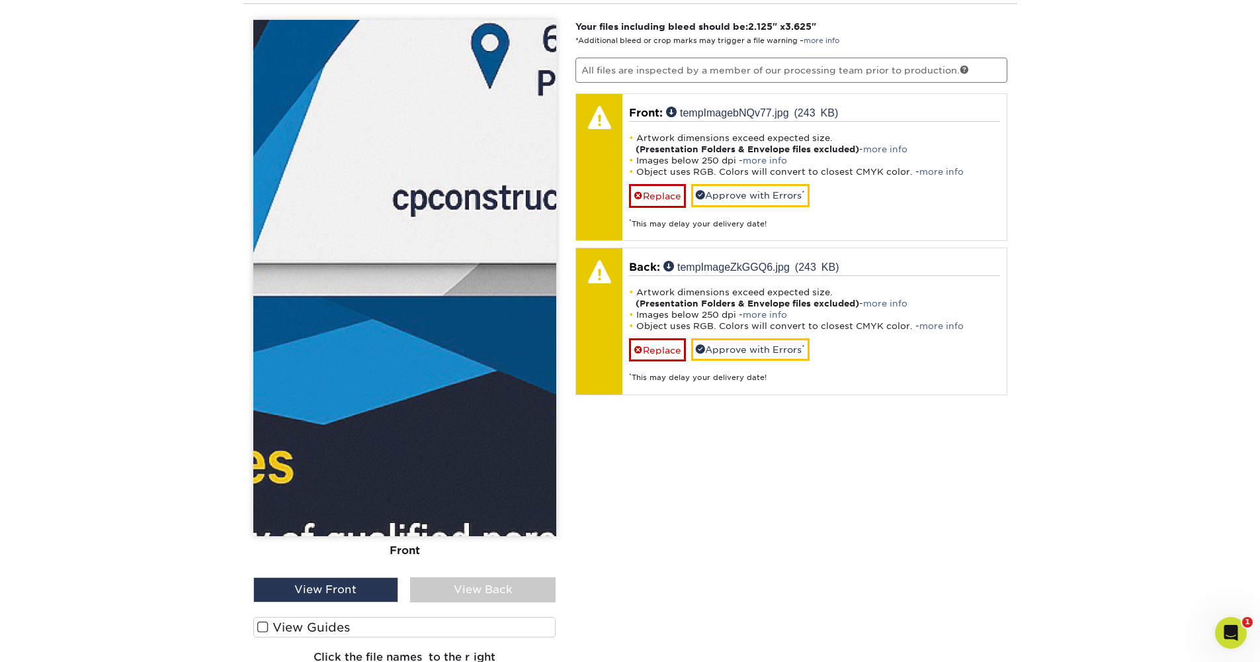
click at [336, 587] on div "View Front" at bounding box center [326, 589] width 146 height 25
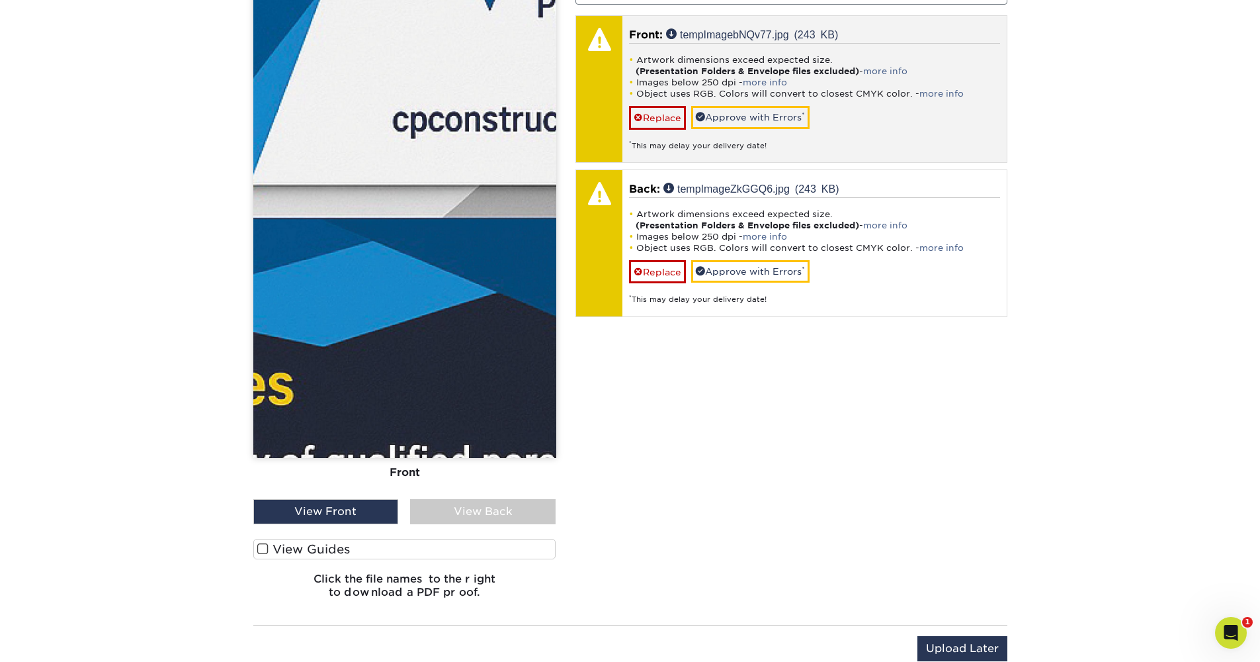
scroll to position [726, 0]
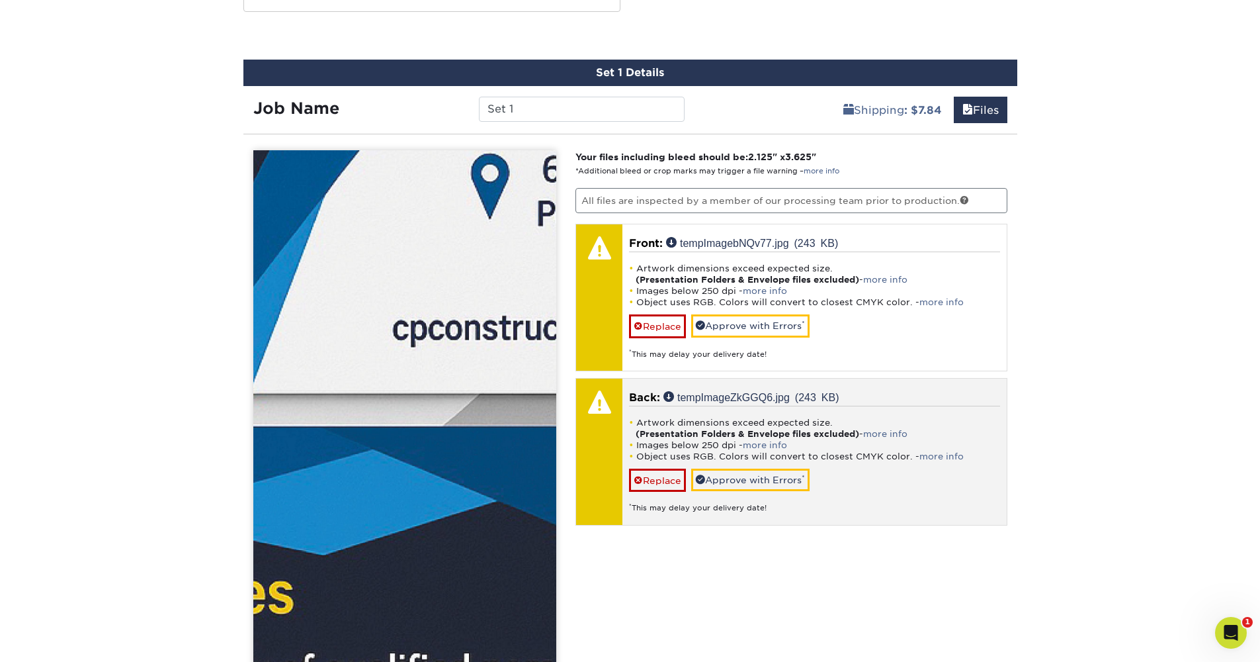
click at [644, 328] on link "Replace" at bounding box center [657, 325] width 57 height 23
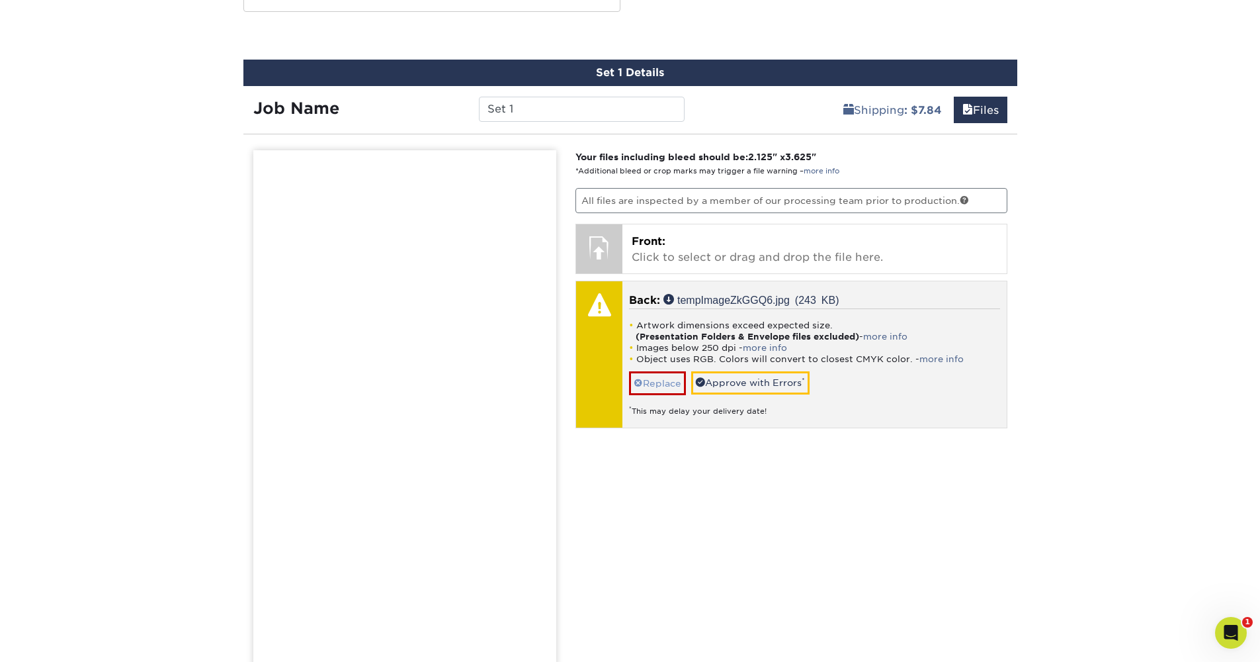
click at [669, 382] on link "Replace" at bounding box center [657, 382] width 57 height 23
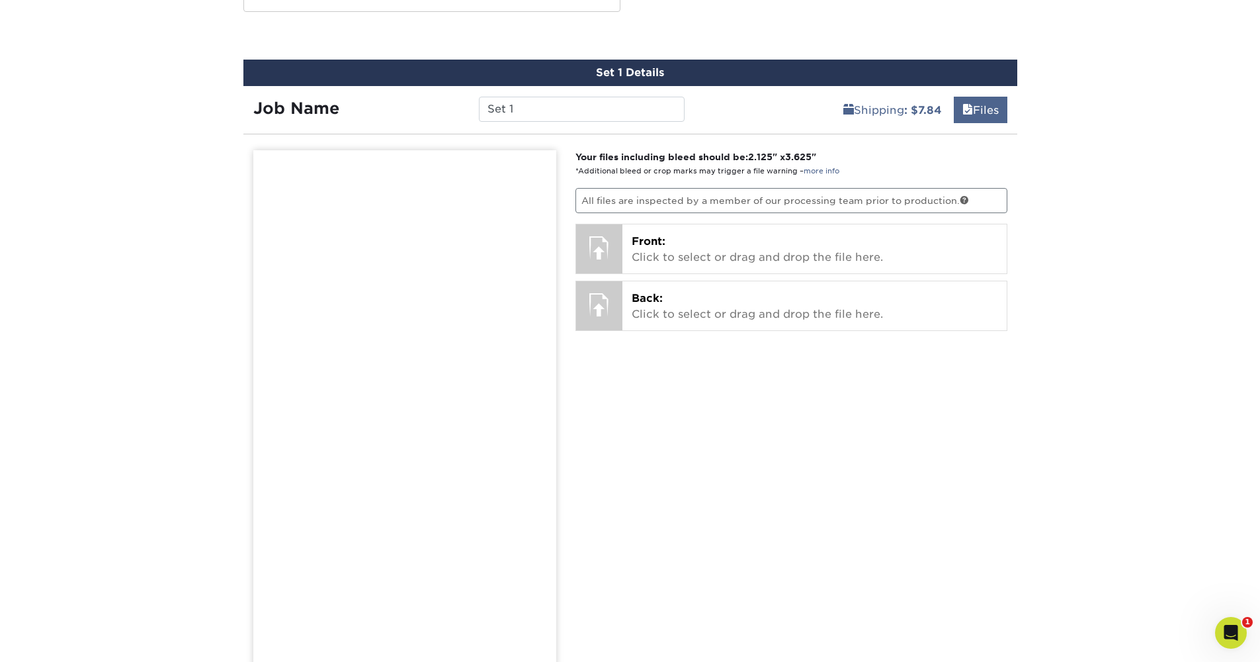
click at [978, 103] on link "Files" at bounding box center [981, 110] width 54 height 26
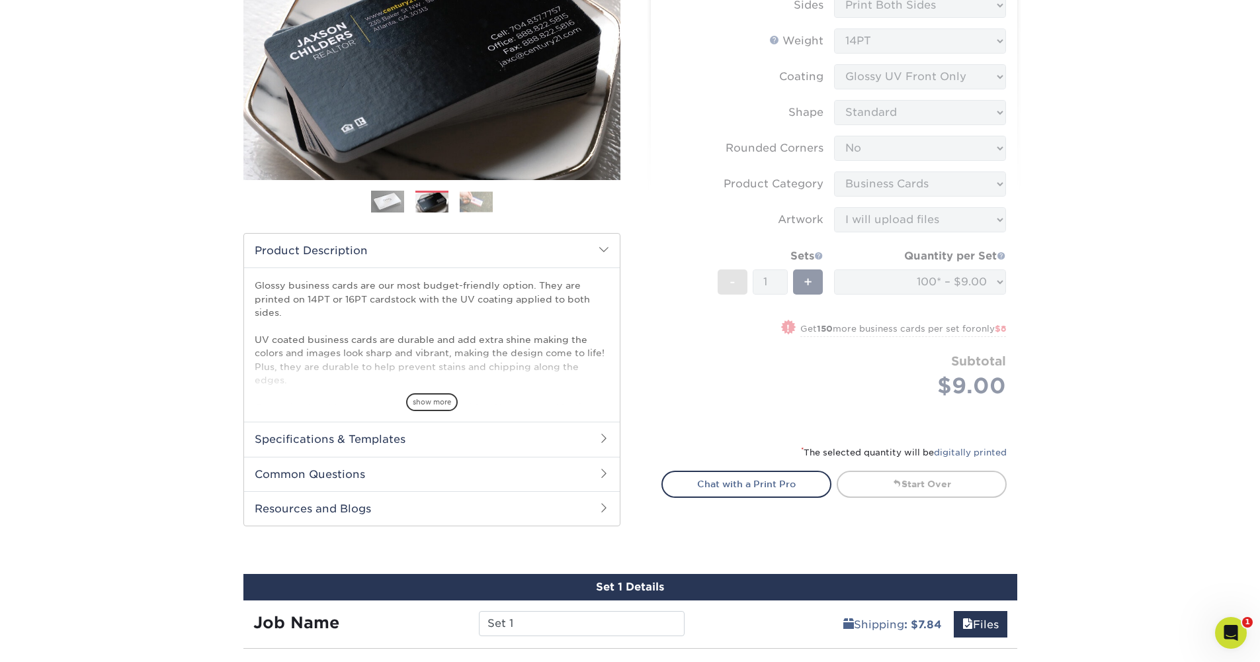
scroll to position [316, 0]
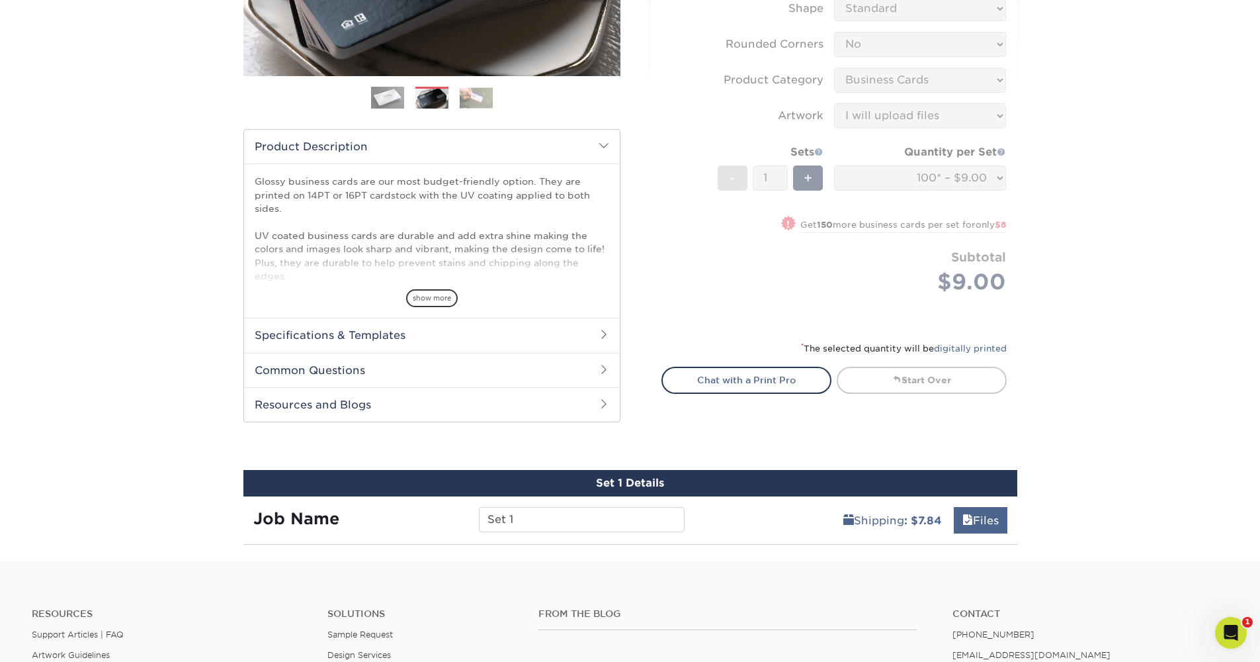
click at [982, 531] on link "Files" at bounding box center [981, 520] width 54 height 26
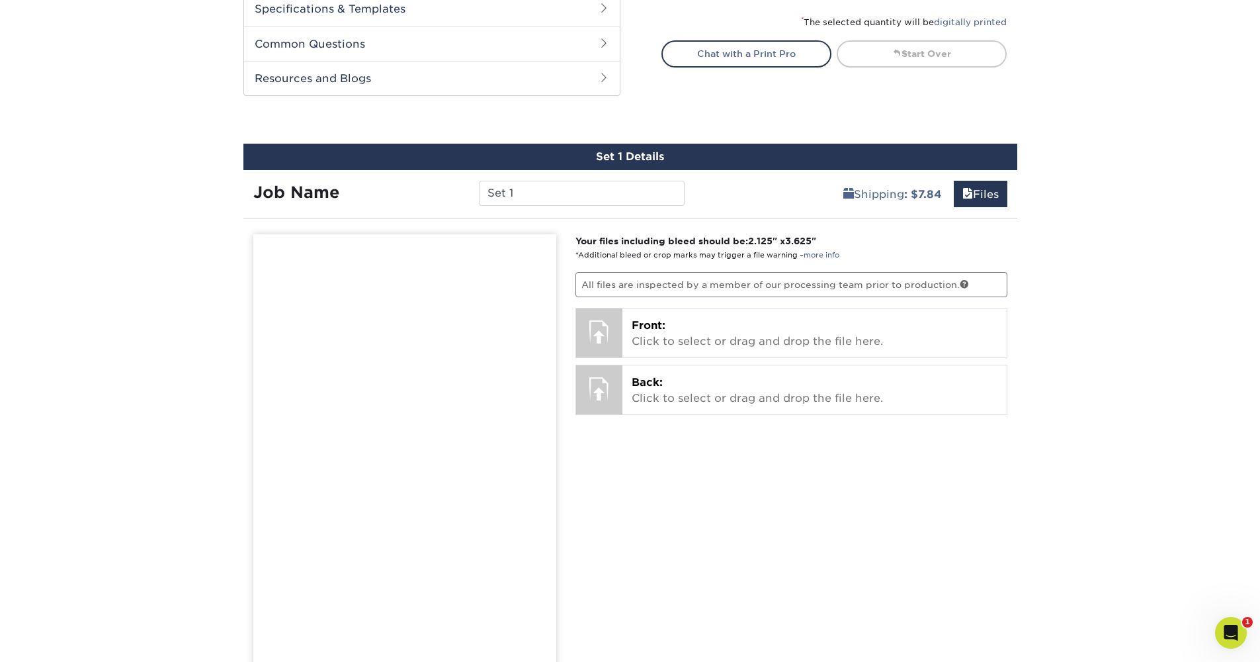
scroll to position [756, 0]
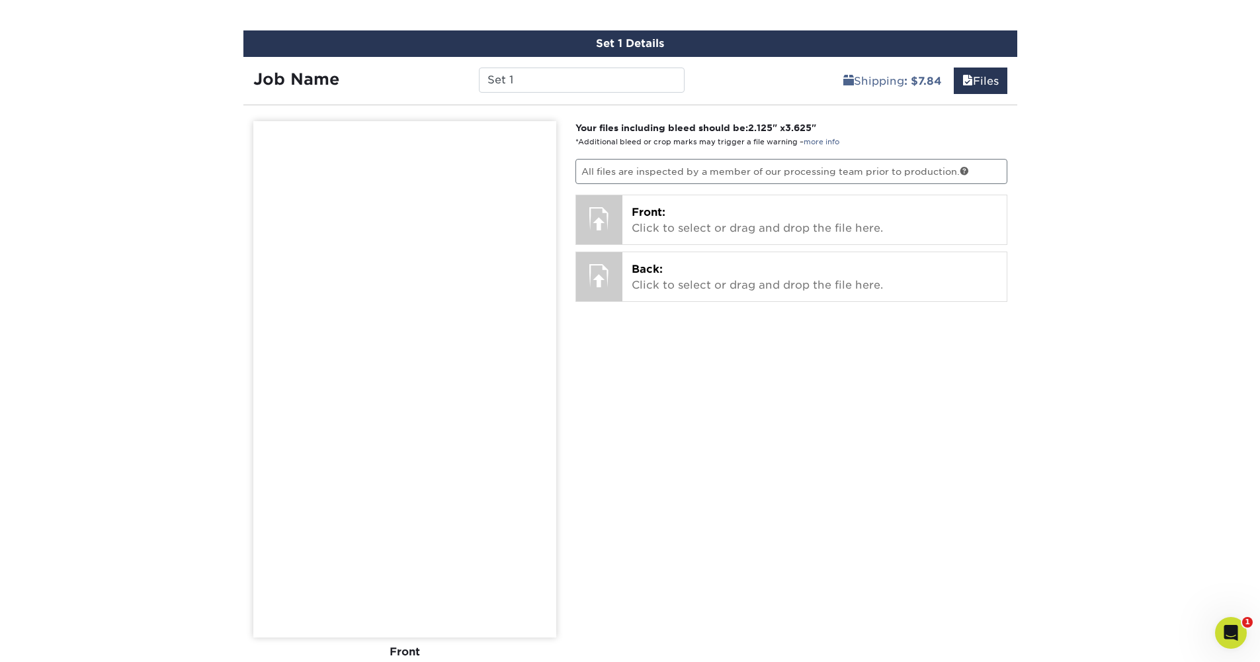
click at [199, 2] on div "Products Business Cards Glossy UV Coated Business Cards Previous Next" at bounding box center [630, 100] width 1260 height 1543
